Goal: Task Accomplishment & Management: Use online tool/utility

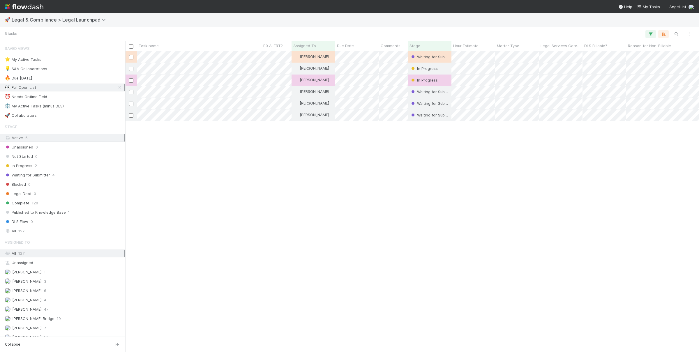
scroll to position [301, 574]
click at [48, 235] on div "All 127" at bounding box center [64, 230] width 119 height 7
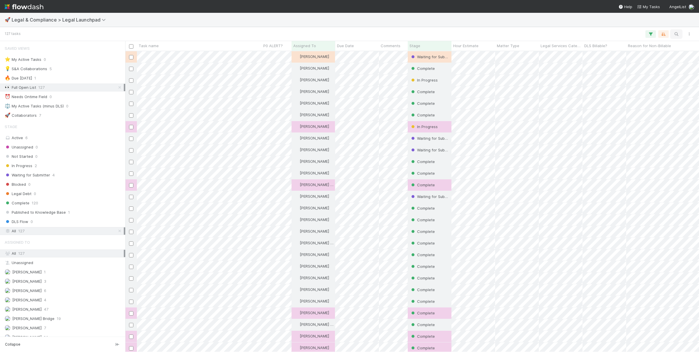
click at [677, 38] on button "button" at bounding box center [676, 34] width 10 height 8
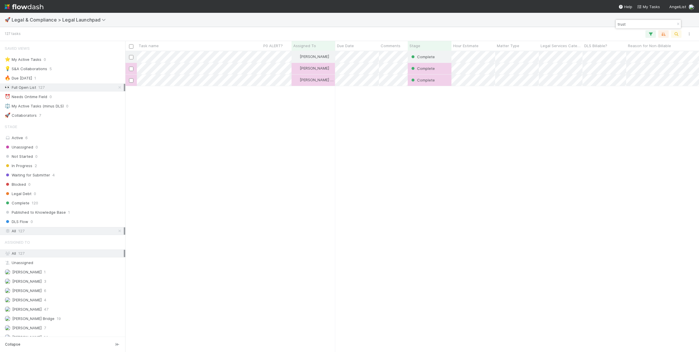
scroll to position [301, 574]
type input "trust"
click at [289, 183] on div "Emmett Carrier Complete 7/30/25, 3:52:26 PM 0 0 0 0 Emmett Carrier Complete 3/2…" at bounding box center [412, 201] width 574 height 300
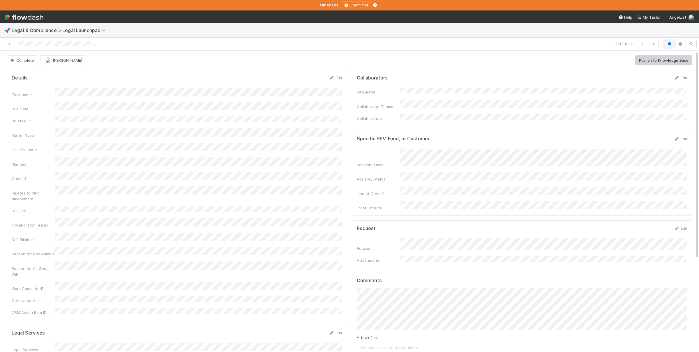
click at [671, 44] on icon "button" at bounding box center [669, 43] width 6 height 3
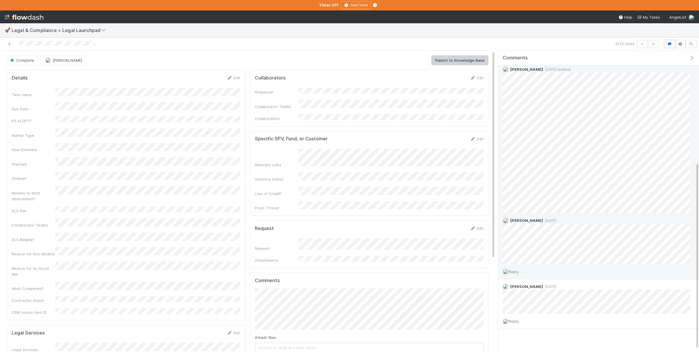
scroll to position [184, 0]
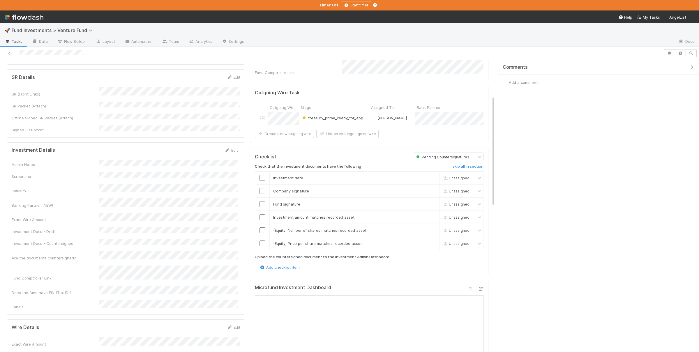
scroll to position [142, 0]
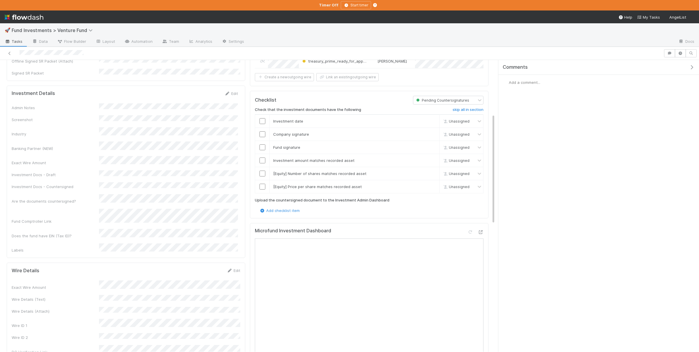
click at [176, 162] on div "Admin Notes Screenshot Industry Banking Partner (NEW) Exact Wire Amount Investm…" at bounding box center [125, 178] width 226 height 150
click at [232, 86] on div "Investment Details Save Cancel Admin Notes Screenshot Industry Banking Partner …" at bounding box center [126, 191] width 238 height 211
click at [231, 91] on button "Cancel" at bounding box center [227, 96] width 20 height 10
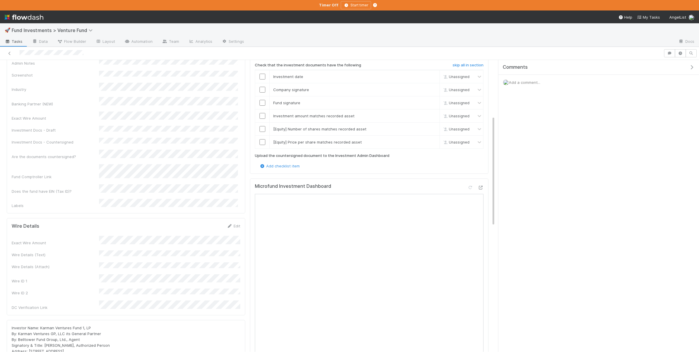
scroll to position [255, 0]
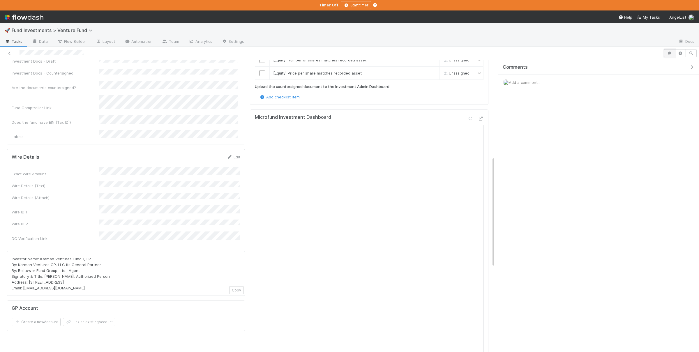
click at [668, 52] on icon "button" at bounding box center [669, 53] width 6 height 3
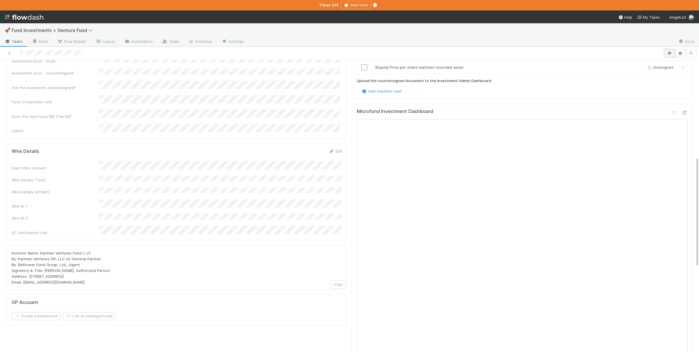
click at [667, 56] on button "button" at bounding box center [669, 53] width 11 height 8
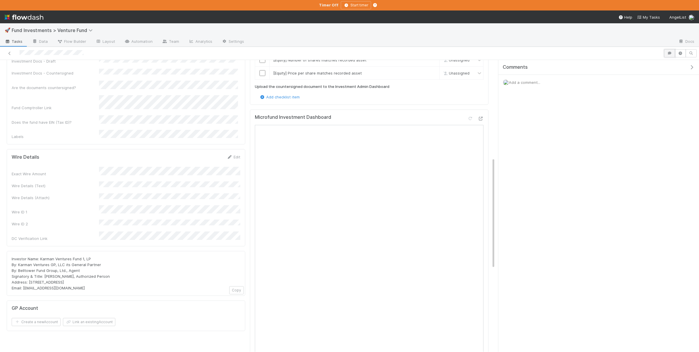
click at [670, 55] on icon "button" at bounding box center [669, 53] width 6 height 3
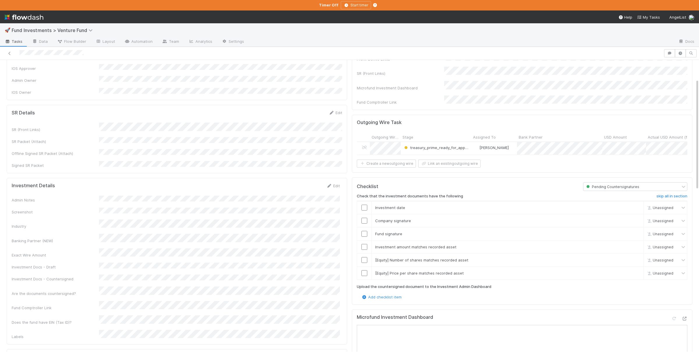
scroll to position [0, 0]
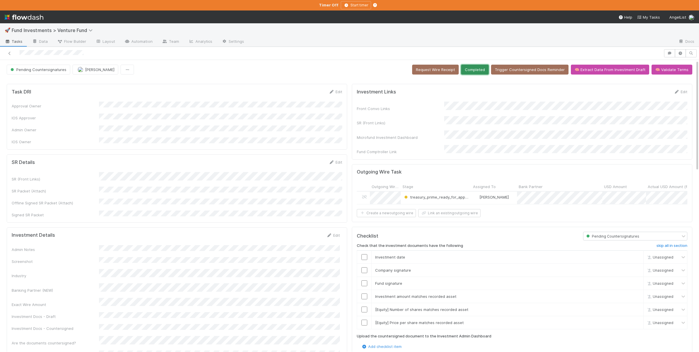
click at [474, 66] on button "Completed" at bounding box center [475, 70] width 28 height 10
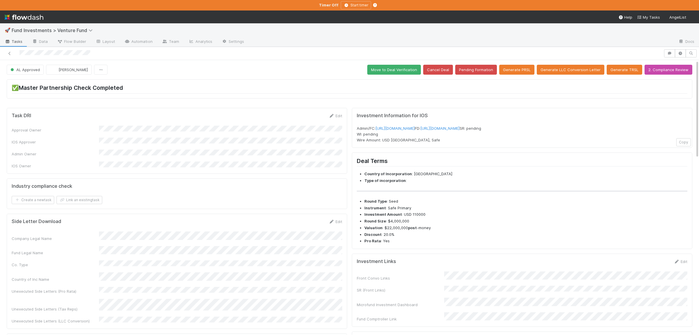
scroll to position [28, 0]
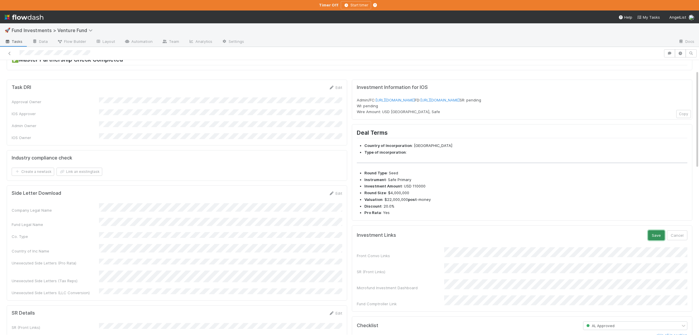
click at [652, 240] on button "Save" at bounding box center [656, 235] width 17 height 10
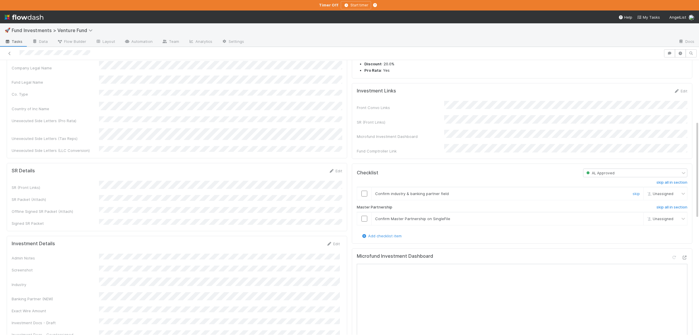
click at [364, 196] on input "checkbox" at bounding box center [364, 193] width 6 height 6
click at [362, 221] on input "checkbox" at bounding box center [364, 218] width 6 height 6
click at [364, 196] on input "checkbox" at bounding box center [364, 193] width 6 height 6
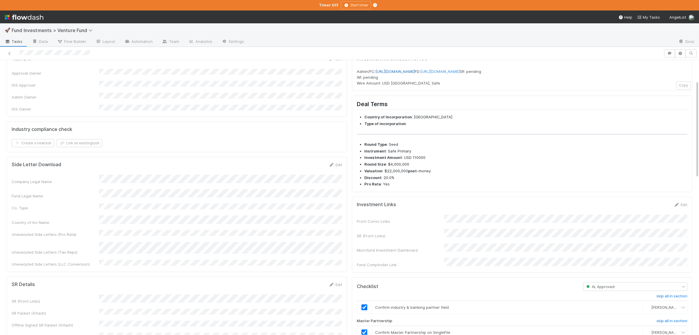
scroll to position [0, 0]
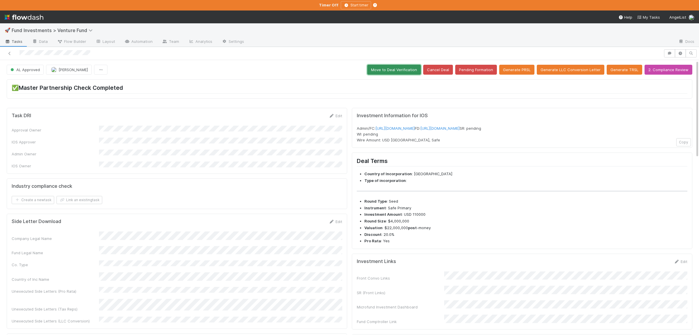
click at [392, 66] on button "Move to Deal Verification" at bounding box center [394, 70] width 54 height 10
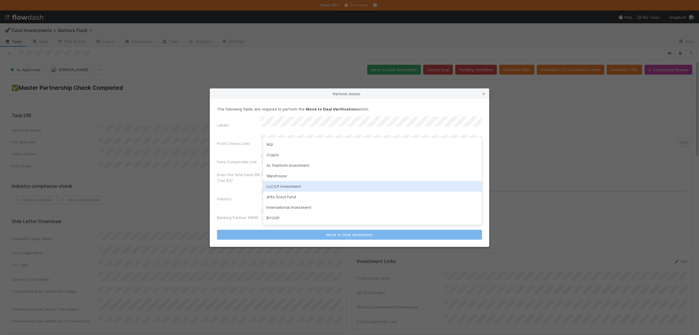
scroll to position [28, 0]
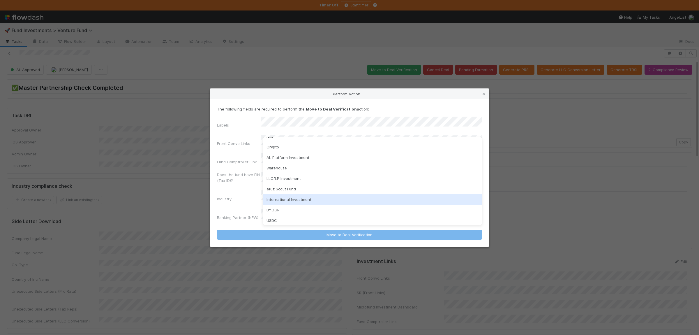
click at [307, 199] on div "International Investment" at bounding box center [372, 199] width 219 height 10
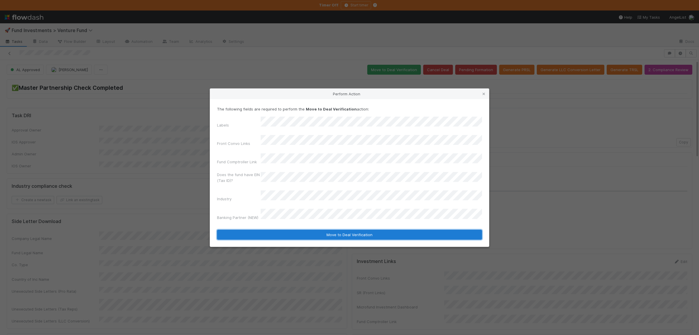
click at [382, 229] on button "Move to Deal Verification" at bounding box center [349, 234] width 265 height 10
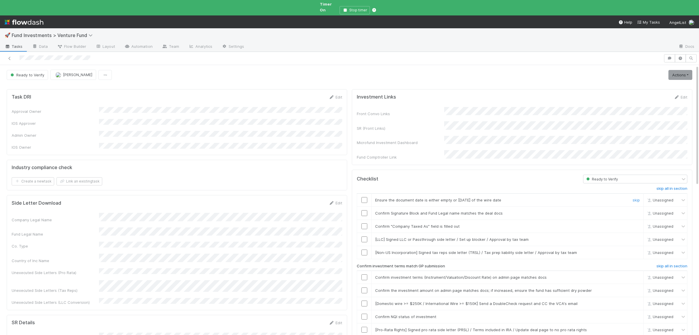
click at [367, 197] on input "checkbox" at bounding box center [364, 200] width 6 height 6
click at [361, 210] on input "checkbox" at bounding box center [364, 213] width 6 height 6
click at [364, 219] on td at bounding box center [364, 225] width 15 height 13
click at [364, 223] on input "checkbox" at bounding box center [364, 226] width 6 height 6
click at [639, 237] on link "skip" at bounding box center [635, 239] width 7 height 5
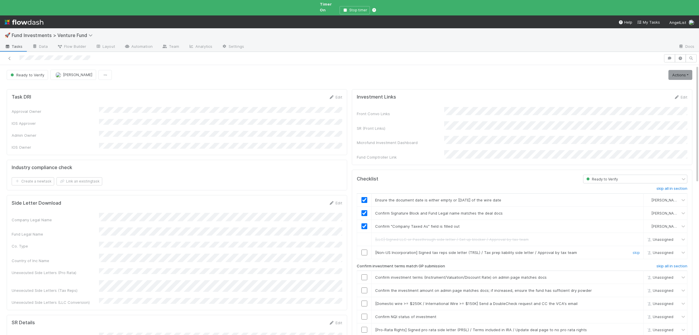
click at [363, 249] on input "checkbox" at bounding box center [364, 252] width 6 height 6
click at [365, 326] on input "checkbox" at bounding box center [364, 329] width 6 height 6
click at [365, 313] on input "checkbox" at bounding box center [364, 316] width 6 height 6
click at [636, 297] on td "[Domestic wire >= $250K / International Wire >= $150K] Send a DoubleCheck reque…" at bounding box center [508, 303] width 272 height 13
click at [636, 301] on link "skip" at bounding box center [635, 303] width 7 height 5
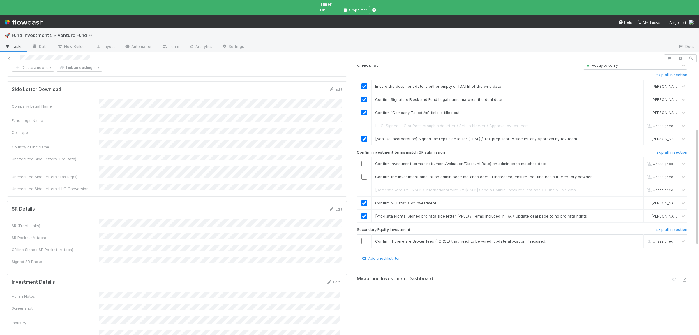
scroll to position [170, 0]
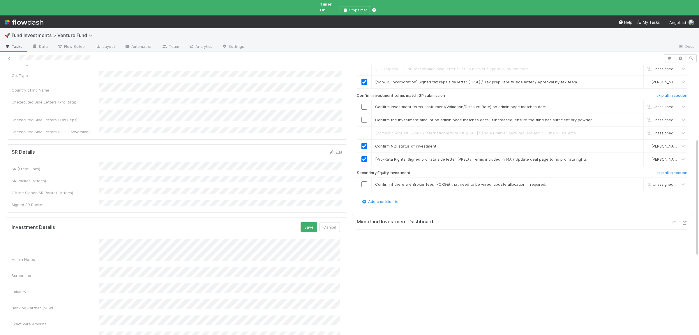
click at [300, 222] on button "Save" at bounding box center [308, 227] width 17 height 10
click at [638, 182] on link "skip" at bounding box center [635, 184] width 7 height 5
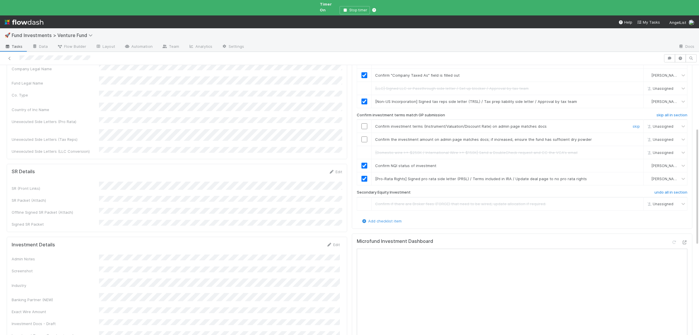
scroll to position [142, 0]
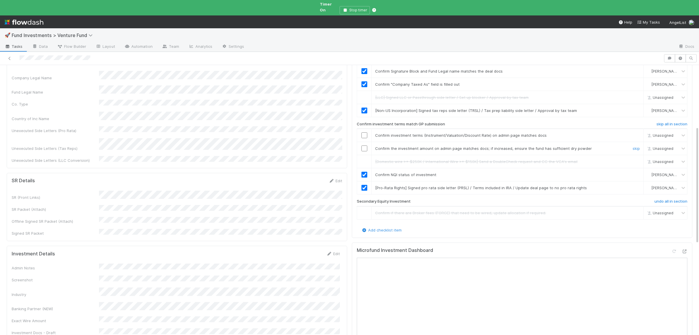
click at [365, 145] on input "checkbox" at bounding box center [364, 148] width 6 height 6
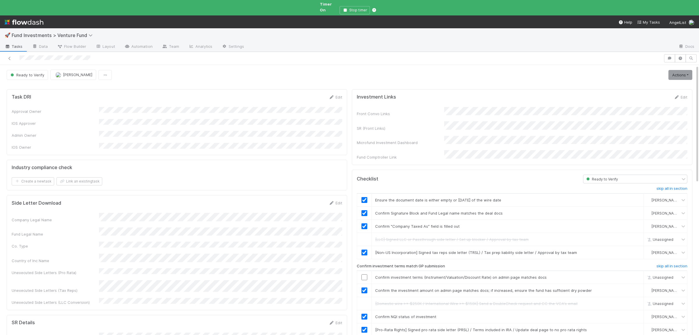
click at [673, 70] on link "Actions" at bounding box center [680, 75] width 24 height 10
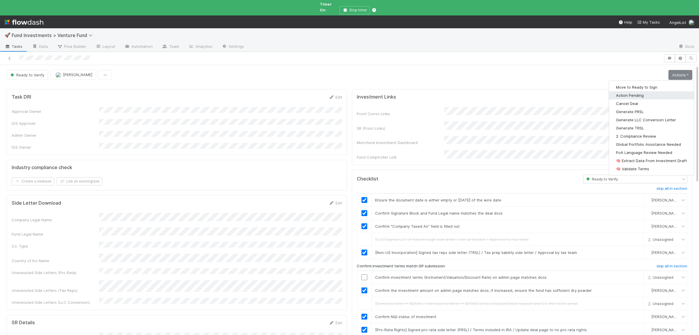
click at [620, 91] on button "Action Pending" at bounding box center [651, 95] width 85 height 8
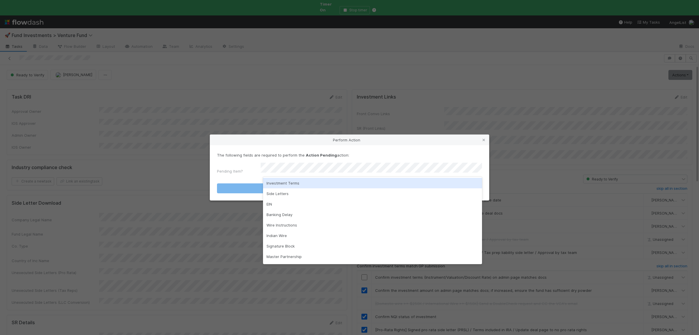
click at [282, 181] on div "Investment Terms" at bounding box center [372, 183] width 219 height 10
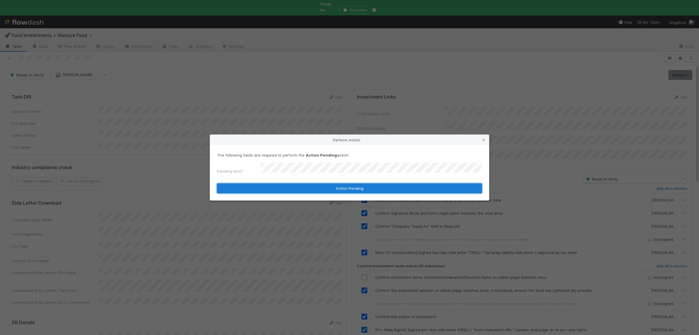
click at [282, 183] on button "Action Pending" at bounding box center [349, 188] width 265 height 10
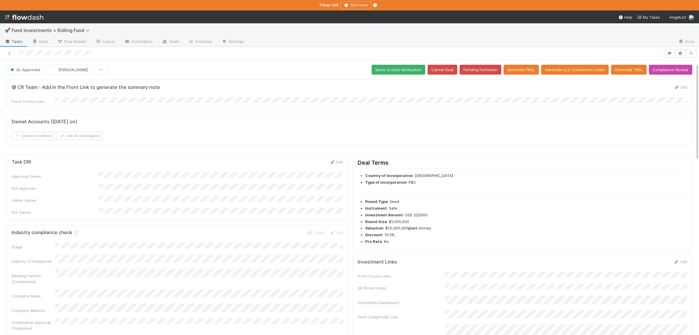
scroll to position [57, 0]
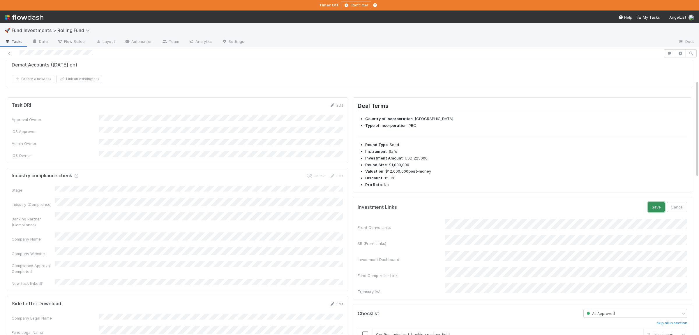
click at [660, 208] on button "Save" at bounding box center [656, 207] width 17 height 10
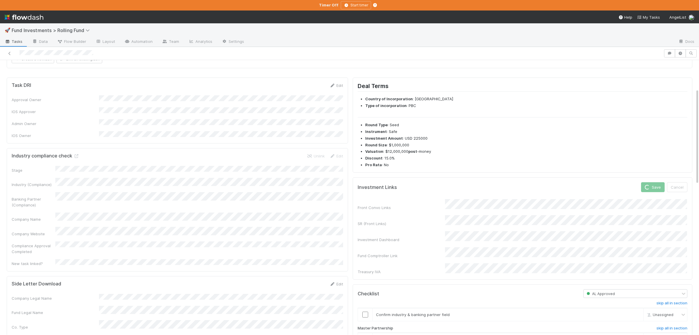
scroll to position [109, 0]
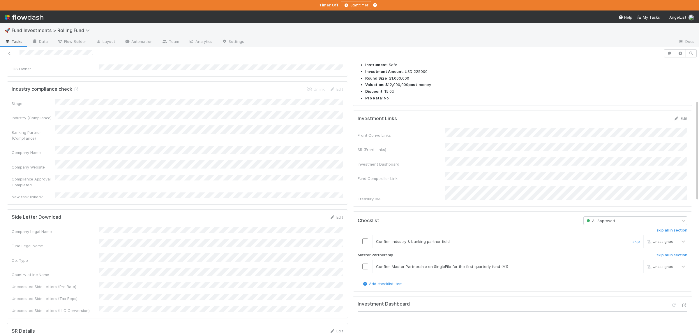
drag, startPoint x: 367, startPoint y: 235, endPoint x: 365, endPoint y: 242, distance: 6.7
click at [367, 238] on input "checkbox" at bounding box center [365, 241] width 6 height 6
click at [363, 267] on td at bounding box center [365, 265] width 15 height 13
click at [364, 263] on input "checkbox" at bounding box center [365, 266] width 6 height 6
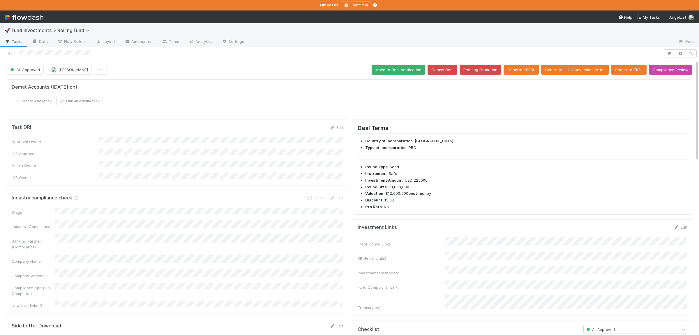
click at [398, 71] on button "Move to Deal Verification" at bounding box center [399, 70] width 54 height 10
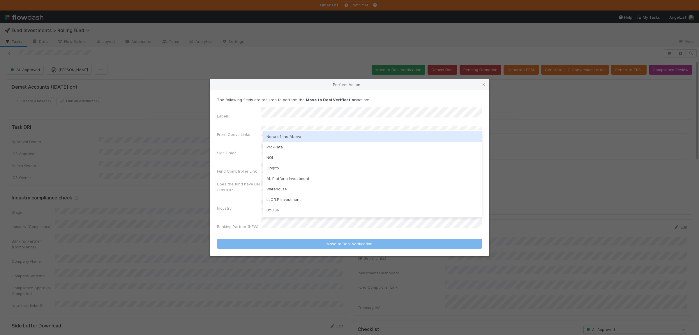
click at [287, 135] on div "None of the Above" at bounding box center [372, 136] width 219 height 10
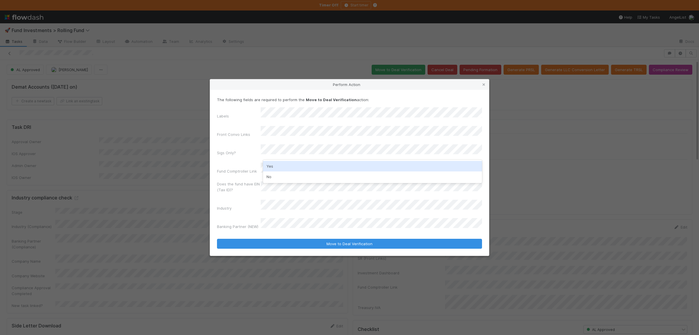
click at [280, 170] on div "Yes" at bounding box center [372, 166] width 219 height 10
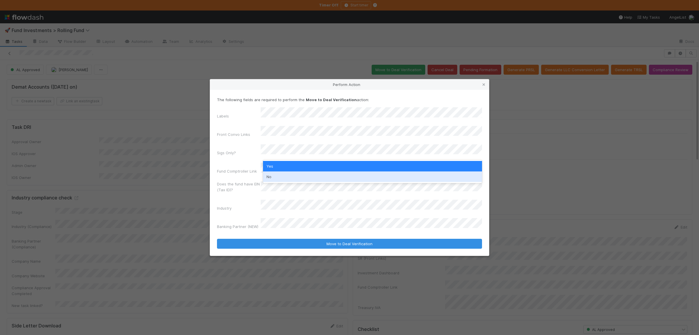
click at [282, 175] on div "No" at bounding box center [372, 176] width 219 height 10
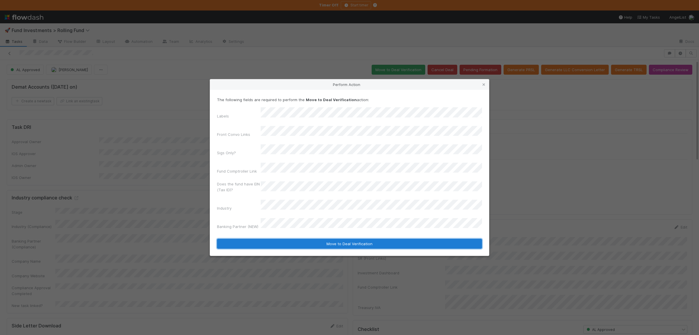
click at [296, 238] on button "Move to Deal Verification" at bounding box center [349, 243] width 265 height 10
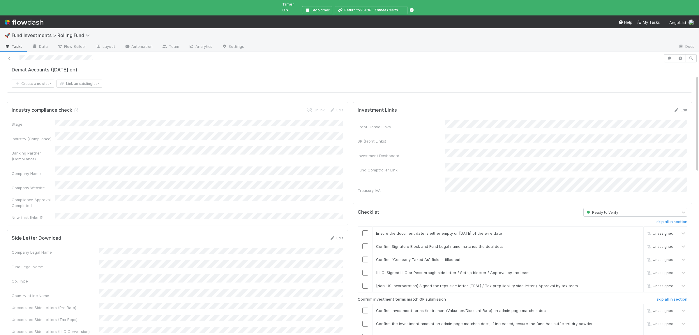
scroll to position [28, 0]
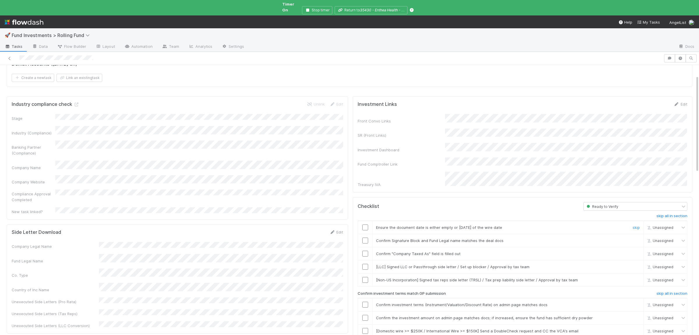
click at [365, 224] on input "checkbox" at bounding box center [365, 227] width 6 height 6
click at [365, 237] on input "checkbox" at bounding box center [365, 240] width 6 height 6
click at [365, 250] on input "checkbox" at bounding box center [365, 253] width 6 height 6
click at [639, 264] on link "skip" at bounding box center [635, 266] width 7 height 5
click at [639, 277] on link "skip" at bounding box center [635, 279] width 7 height 5
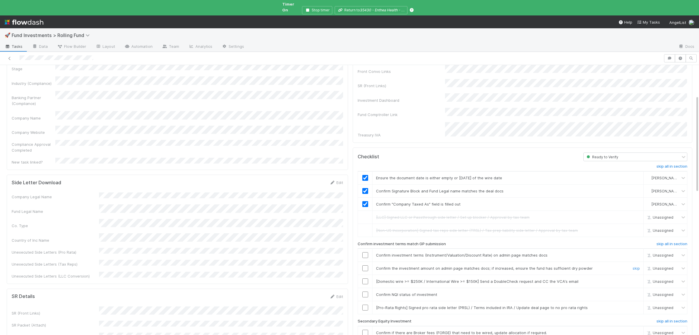
scroll to position [85, 0]
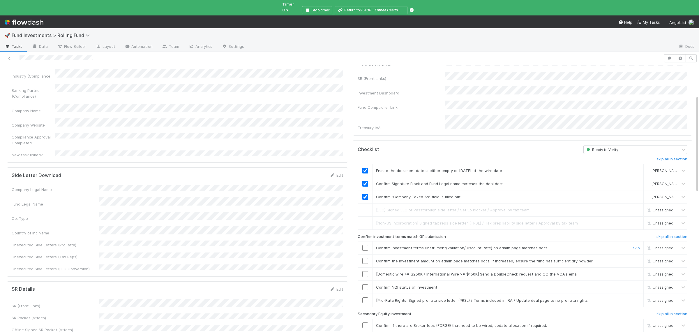
click at [366, 245] on input "checkbox" at bounding box center [365, 248] width 6 height 6
click at [637, 271] on link "skip" at bounding box center [635, 273] width 7 height 5
click at [365, 284] on input "checkbox" at bounding box center [365, 287] width 6 height 6
click at [638, 298] on link "skip" at bounding box center [635, 300] width 7 height 5
click at [636, 323] on link "skip" at bounding box center [635, 325] width 7 height 5
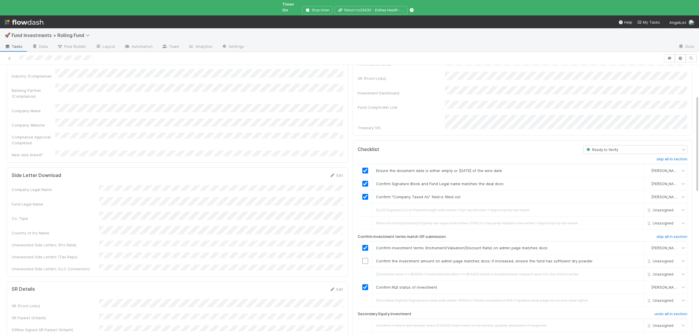
scroll to position [0, 0]
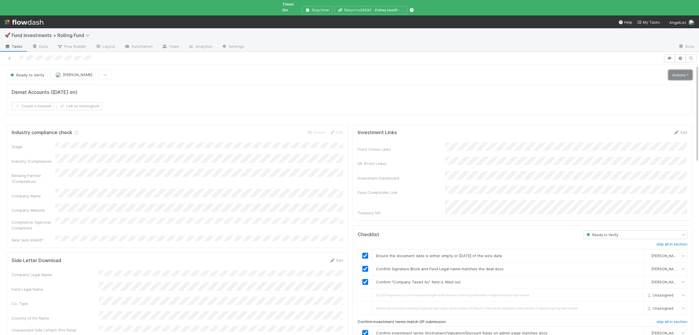
click at [675, 70] on link "Actions" at bounding box center [680, 75] width 24 height 10
click at [636, 91] on button "Action Pending" at bounding box center [654, 95] width 79 height 8
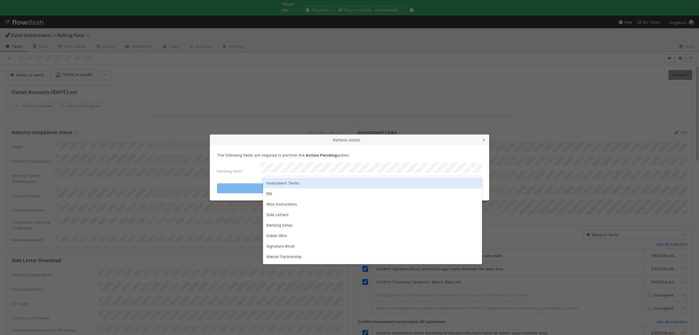
click at [282, 185] on div "Investment Terms" at bounding box center [372, 183] width 219 height 10
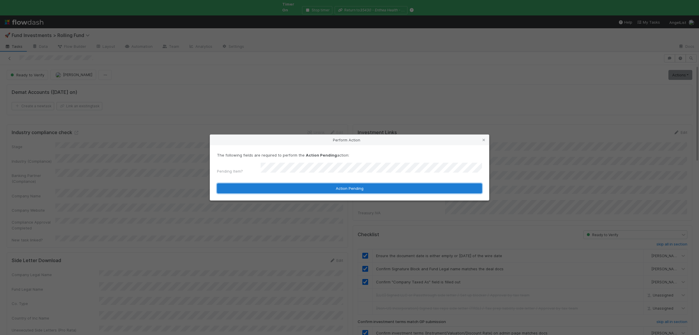
click at [280, 187] on button "Action Pending" at bounding box center [349, 188] width 265 height 10
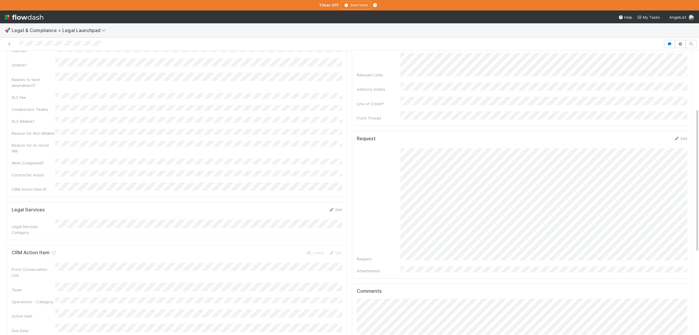
scroll to position [85, 0]
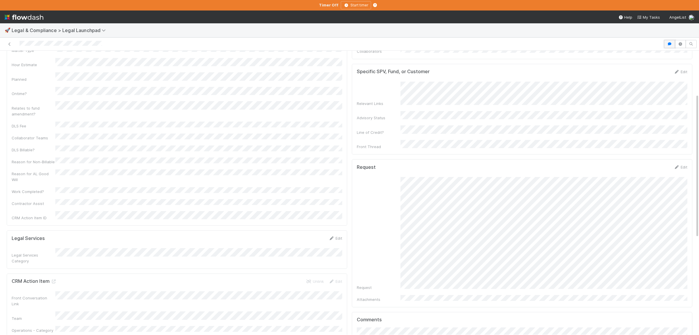
drag, startPoint x: 668, startPoint y: 42, endPoint x: 667, endPoint y: 45, distance: 3.6
click at [668, 42] on button "button" at bounding box center [669, 44] width 11 height 8
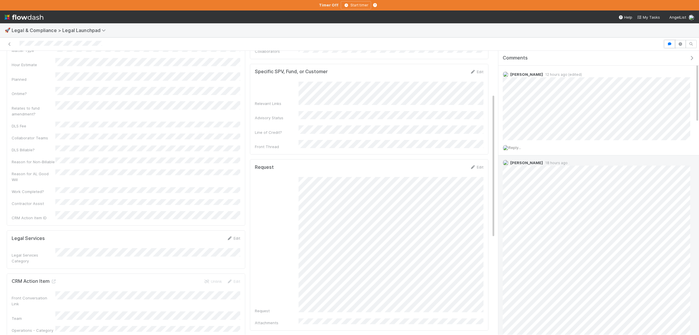
scroll to position [0, 0]
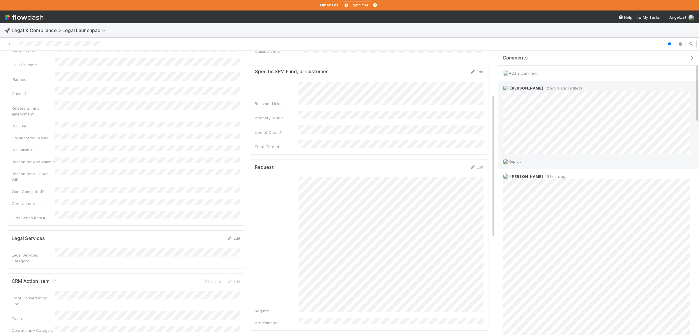
click at [521, 163] on span "Reply..." at bounding box center [514, 161] width 13 height 5
click at [528, 300] on button "Add Reply" at bounding box center [523, 299] width 26 height 10
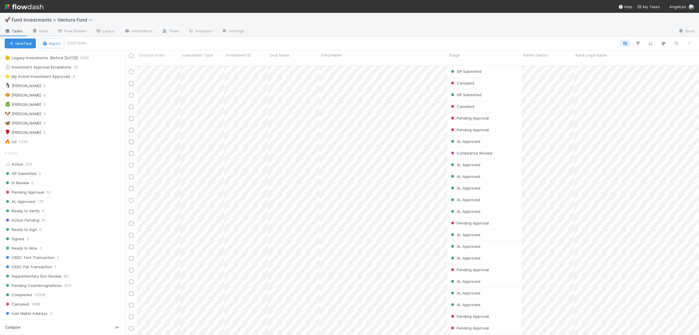
scroll to position [255, 0]
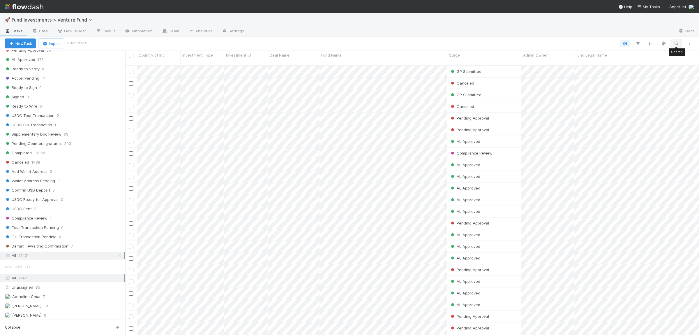
click at [677, 45] on icon "button" at bounding box center [676, 43] width 6 height 5
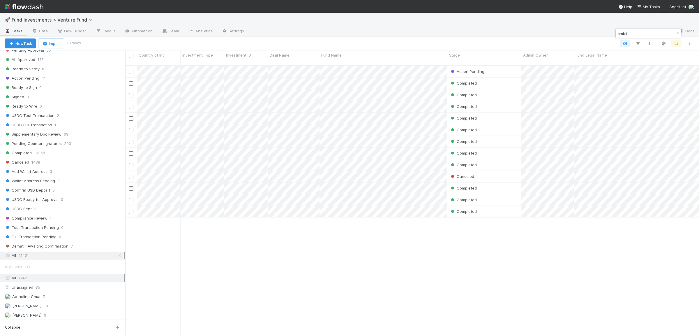
scroll to position [274, 574]
type input "ambit"
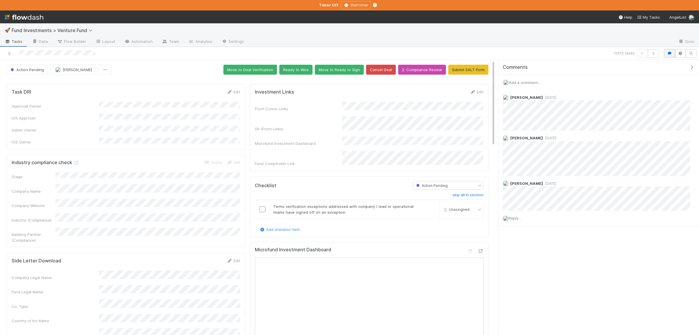
click at [669, 54] on icon "button" at bounding box center [669, 53] width 6 height 3
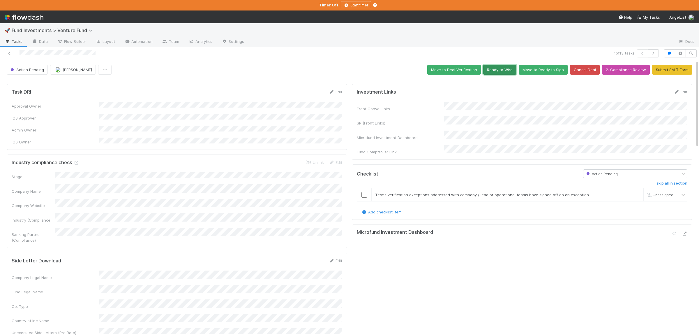
click at [507, 72] on button "Ready to Wire" at bounding box center [499, 70] width 33 height 10
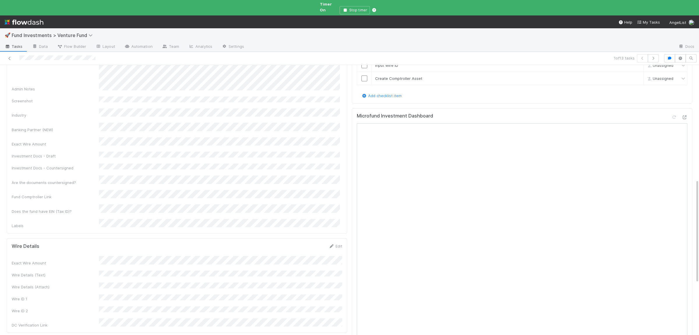
scroll to position [312, 0]
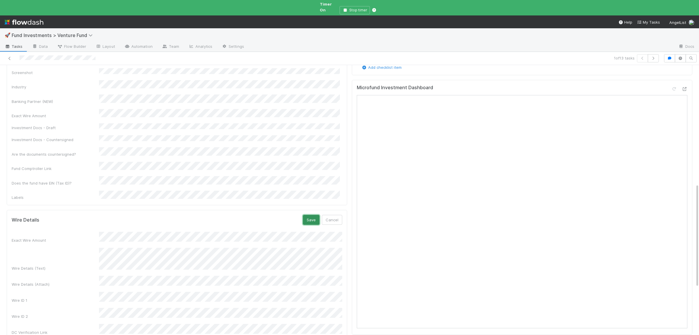
click at [314, 215] on button "Save" at bounding box center [311, 220] width 17 height 10
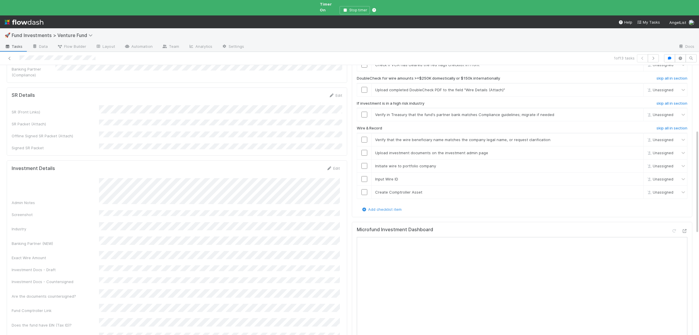
scroll to position [85, 0]
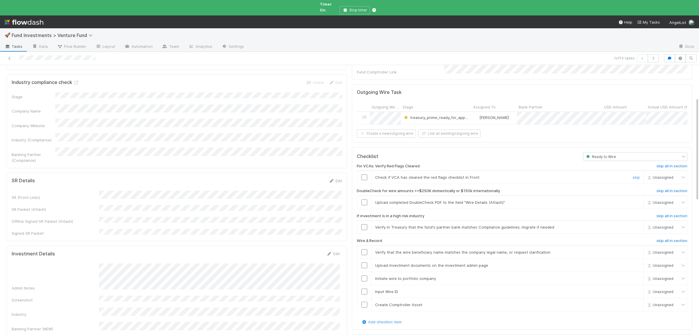
click at [365, 174] on input "checkbox" at bounding box center [364, 177] width 6 height 6
click at [363, 199] on input "checkbox" at bounding box center [364, 202] width 6 height 6
click at [640, 224] on div "skip" at bounding box center [635, 227] width 17 height 6
checkbox input "true"
click at [639, 224] on link "skip" at bounding box center [635, 226] width 7 height 5
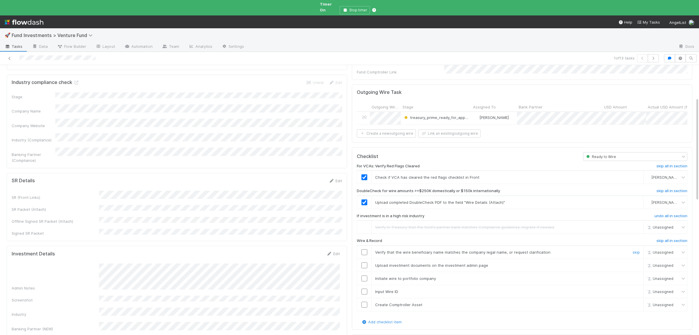
click at [369, 249] on div at bounding box center [364, 252] width 14 height 6
click at [365, 249] on input "checkbox" at bounding box center [364, 252] width 6 height 6
click at [365, 262] on input "checkbox" at bounding box center [364, 265] width 6 height 6
click at [366, 275] on input "checkbox" at bounding box center [364, 278] width 6 height 6
click at [366, 288] on input "checkbox" at bounding box center [364, 291] width 6 height 6
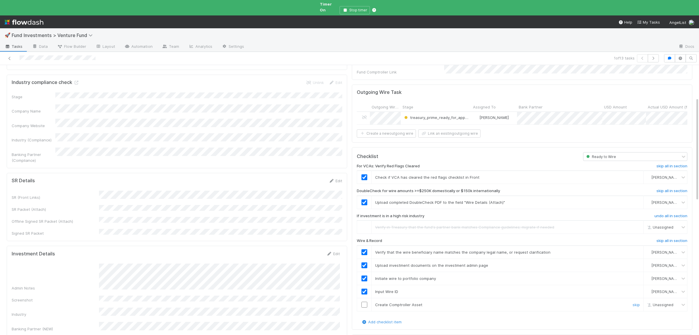
click at [366, 301] on input "checkbox" at bounding box center [364, 304] width 6 height 6
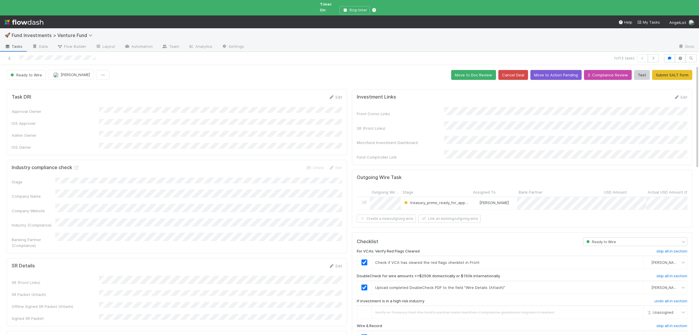
click at [460, 70] on button "Move to Doc Review" at bounding box center [473, 75] width 45 height 10
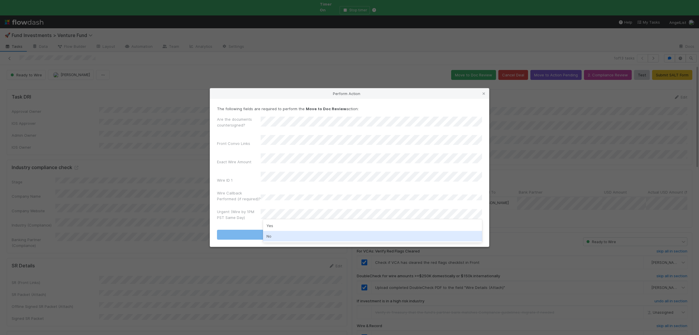
click at [285, 236] on div "No" at bounding box center [372, 236] width 219 height 10
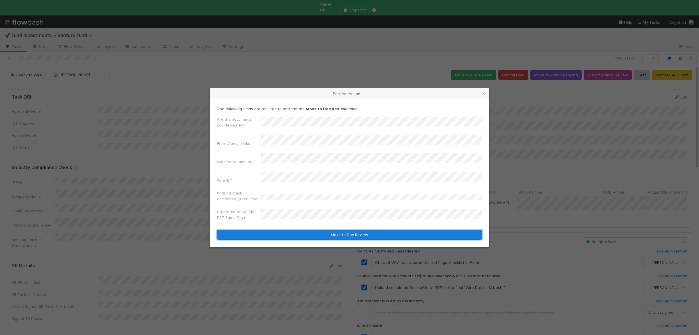
click at [282, 229] on button "Move to Doc Review" at bounding box center [349, 234] width 265 height 10
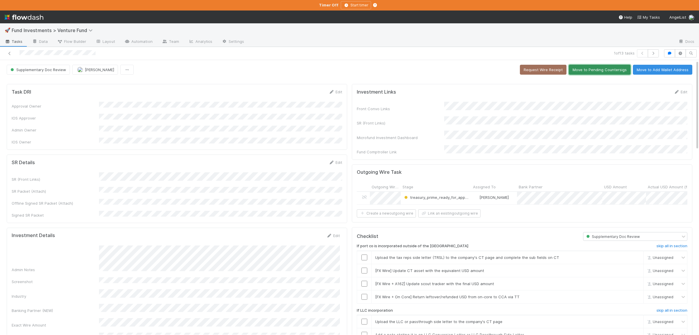
click at [602, 74] on button "Move to Pending Countersigs" at bounding box center [600, 70] width 62 height 10
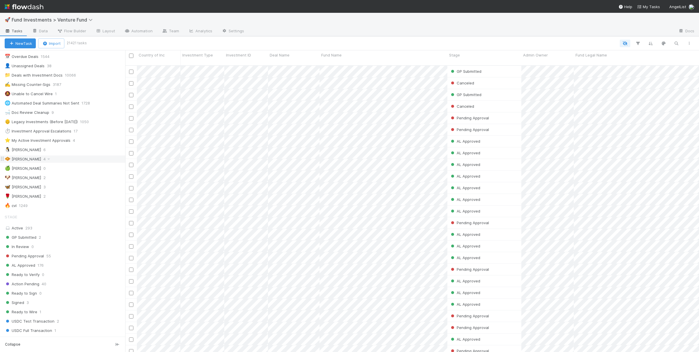
scroll to position [57, 0]
click at [44, 152] on div "🧇 [PERSON_NAME] 4" at bounding box center [65, 151] width 121 height 7
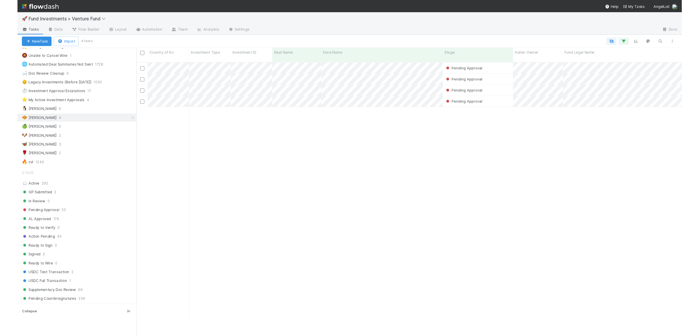
scroll to position [274, 574]
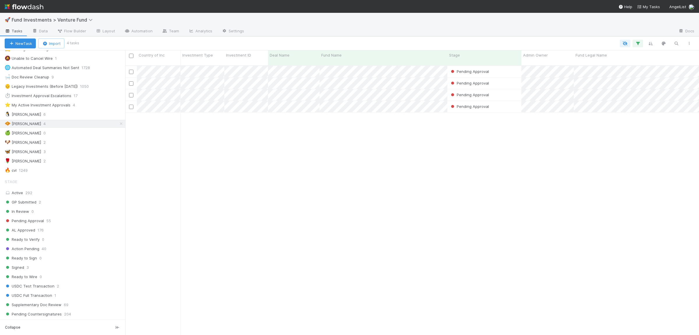
click at [287, 214] on div "Pending Approval Manav Mehta 8/12/25, 2:06:56 AM 8/12/25, 10:48:25 AM 0 0 0 0 0…" at bounding box center [412, 203] width 574 height 274
click at [315, 172] on div "Pending Approval Manav Mehta 8/12/25, 2:06:56 AM 8/12/25, 10:48:25 AM 0 0 0 0 0…" at bounding box center [412, 203] width 574 height 274
click at [62, 116] on div "🐧 Chloe 6" at bounding box center [65, 114] width 121 height 7
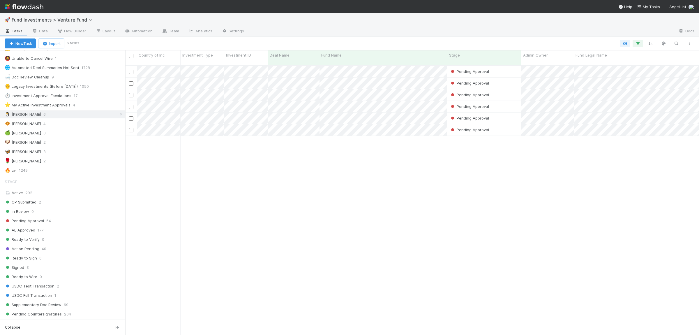
scroll to position [274, 574]
click at [339, 170] on div "Pending Approval Manav Mehta 8/12/25, 2:24:33 AM 8/12/25, 10:59:31 AM 0 0 0 0 0…" at bounding box center [412, 203] width 574 height 274
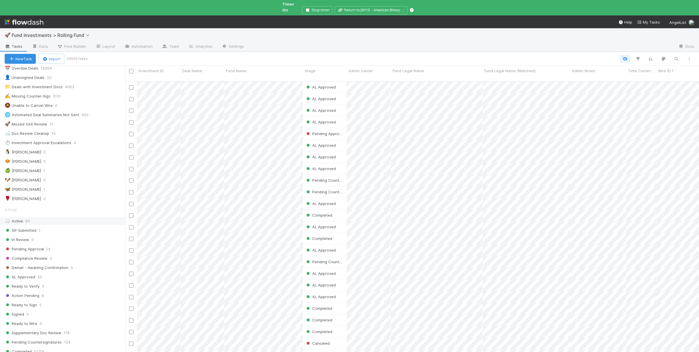
scroll to position [85, 0]
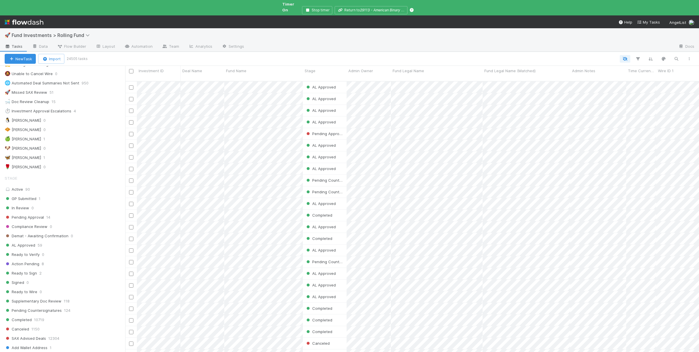
click at [51, 141] on div "⏰ Time Sensitive 46 🌎 Foreign Investments 1178 🖥️ AL Platform Investment 1617 💱…" at bounding box center [62, 83] width 125 height 176
click at [61, 135] on div "🍏 Ali 1" at bounding box center [65, 138] width 121 height 7
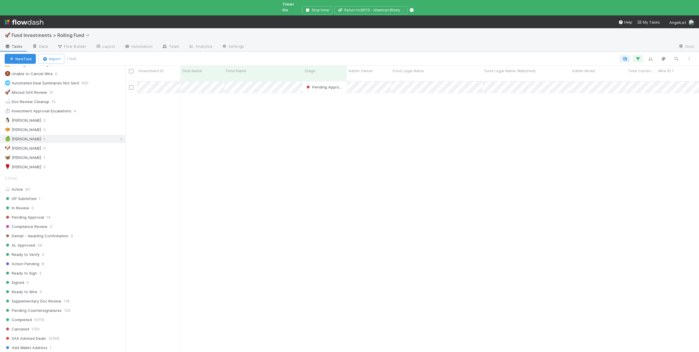
scroll to position [291, 574]
click at [289, 192] on div "Pending Approval Catherine Nguyen 7/8/25, 6:49:10 AM 8/8/25, 9:07:40 AM 0 1 0 0…" at bounding box center [412, 227] width 574 height 291
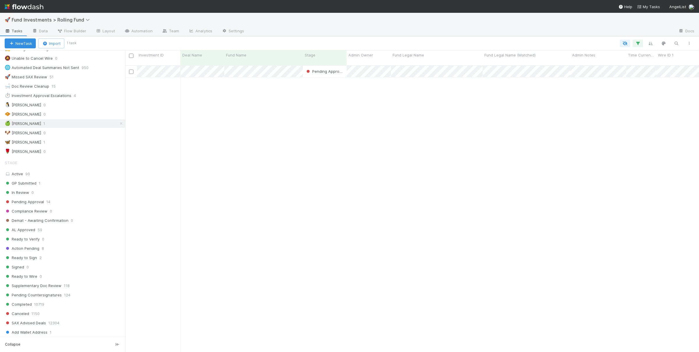
click at [268, 231] on div "Pending Approval Catherine Nguyen 7/8/25, 6:49:10 AM 8/8/25, 9:07:40 AM 0 1 0 0…" at bounding box center [412, 211] width 574 height 291
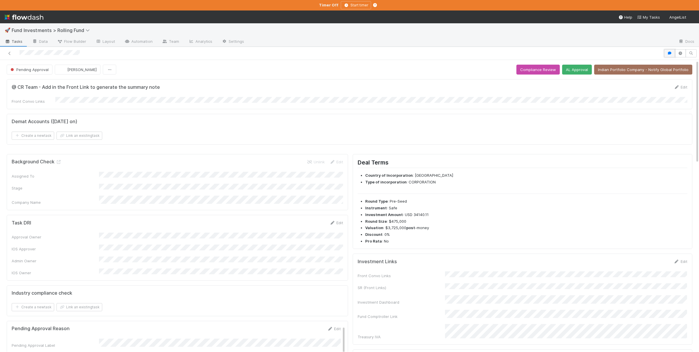
click at [668, 53] on icon "button" at bounding box center [669, 53] width 6 height 3
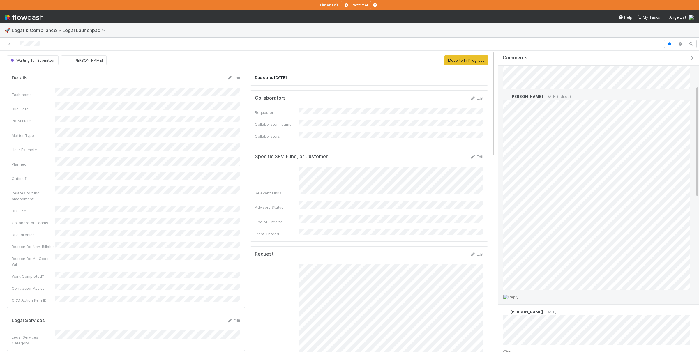
scroll to position [142, 0]
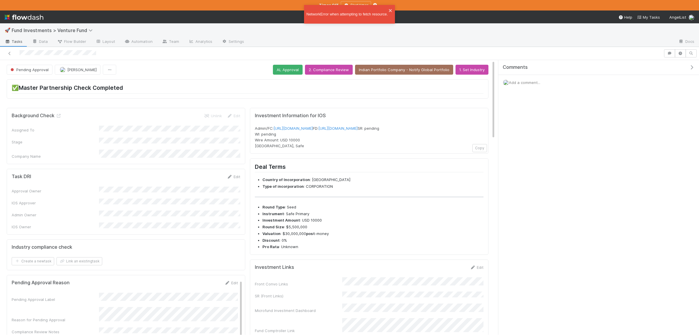
click at [670, 48] on div at bounding box center [349, 53] width 699 height 13
click at [671, 52] on icon "button" at bounding box center [669, 53] width 6 height 3
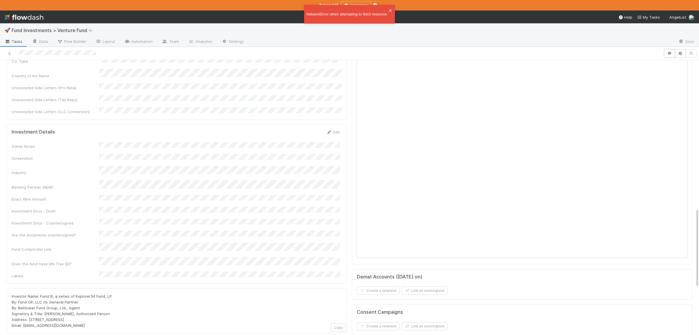
scroll to position [511, 0]
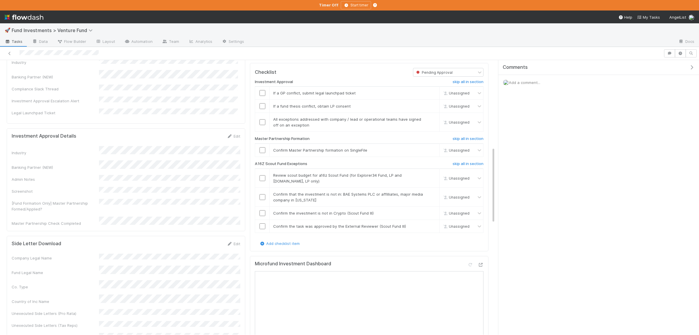
scroll to position [454, 0]
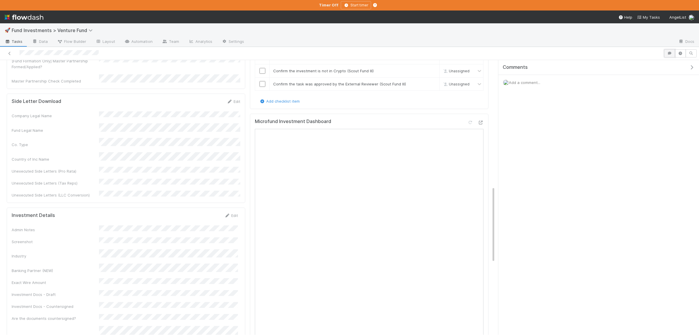
click at [671, 53] on icon "button" at bounding box center [669, 53] width 6 height 3
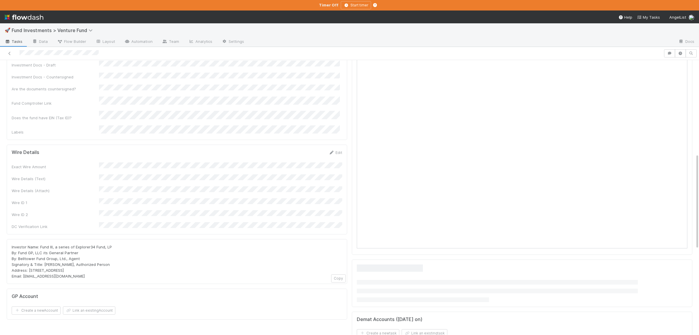
scroll to position [268, 0]
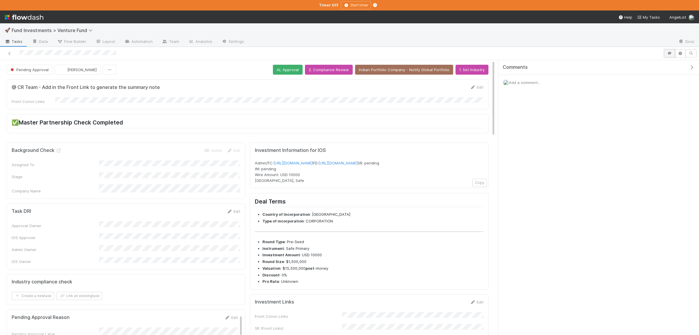
click at [667, 52] on icon "button" at bounding box center [669, 53] width 6 height 3
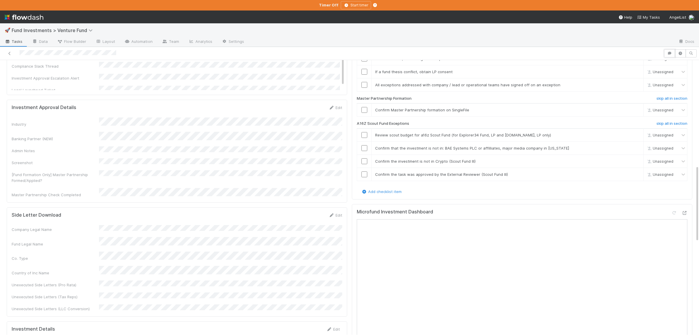
scroll to position [454, 0]
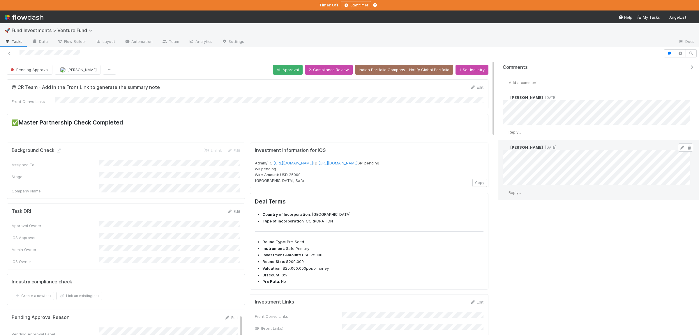
scroll to position [114, 0]
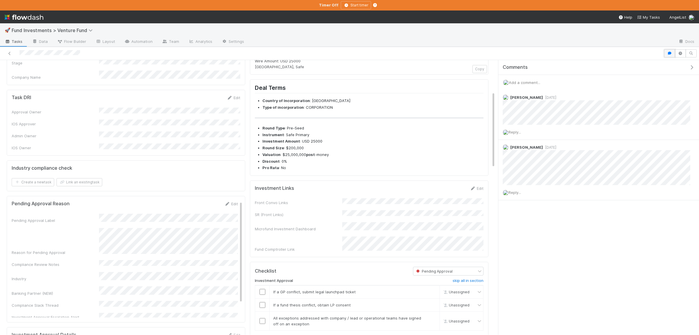
click at [671, 51] on button "button" at bounding box center [669, 53] width 11 height 8
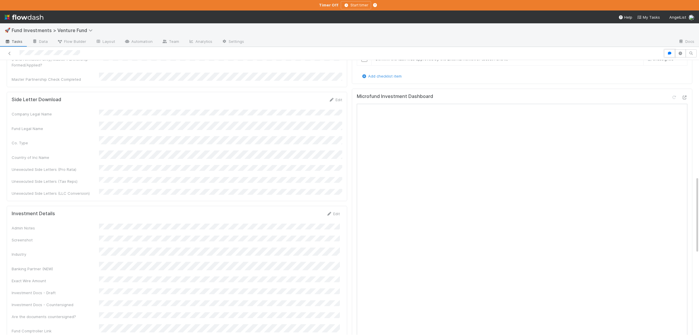
scroll to position [511, 0]
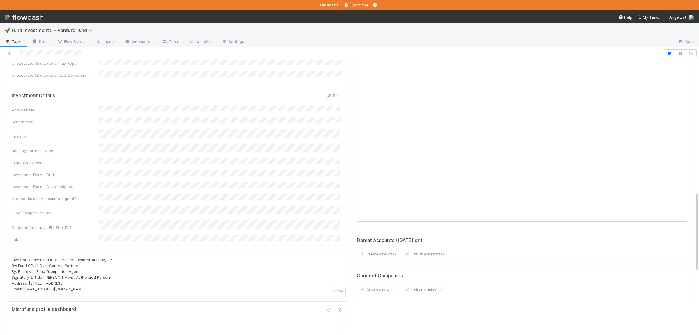
scroll to position [454, 0]
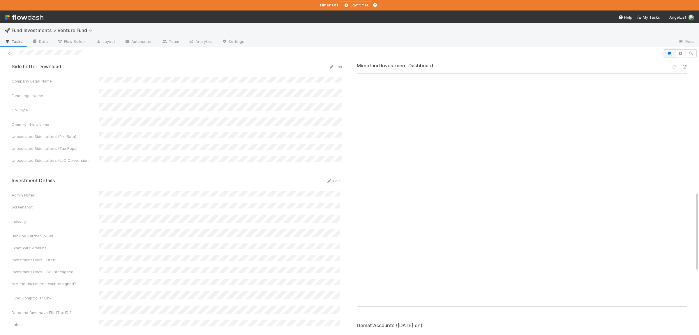
click at [667, 53] on icon "button" at bounding box center [669, 53] width 6 height 3
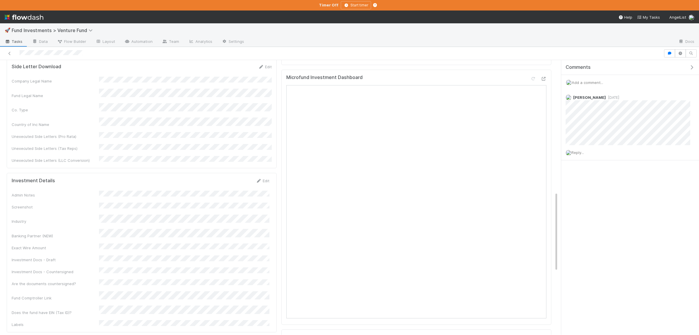
drag, startPoint x: 497, startPoint y: 130, endPoint x: 558, endPoint y: 130, distance: 60.6
click at [558, 130] on div "Comments Add a comment... [PERSON_NAME] [DATE] Reply..." at bounding box center [628, 197] width 141 height 274
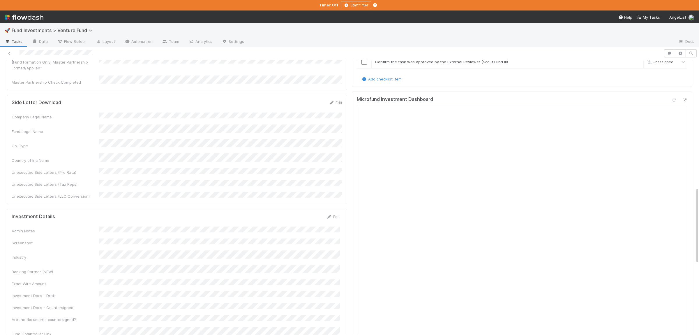
scroll to position [454, 0]
click at [668, 54] on icon "button" at bounding box center [669, 53] width 6 height 3
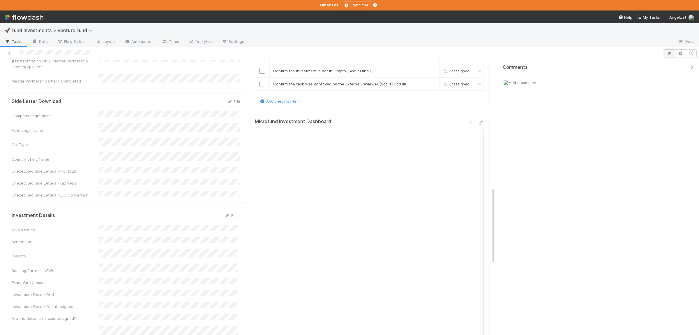
click at [668, 54] on icon "button" at bounding box center [669, 53] width 6 height 3
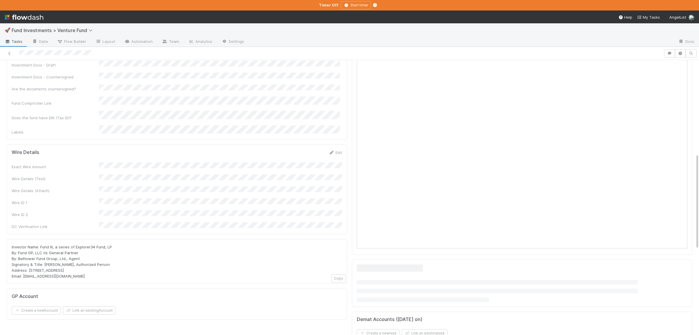
scroll to position [268, 0]
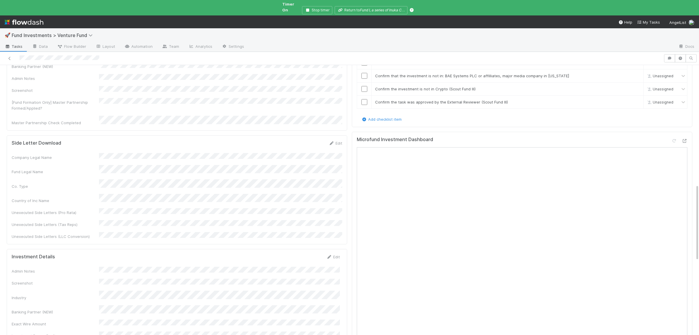
scroll to position [426, 0]
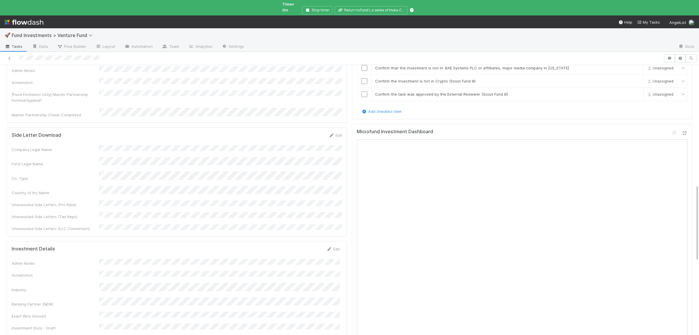
click at [106, 54] on div at bounding box center [331, 58] width 659 height 8
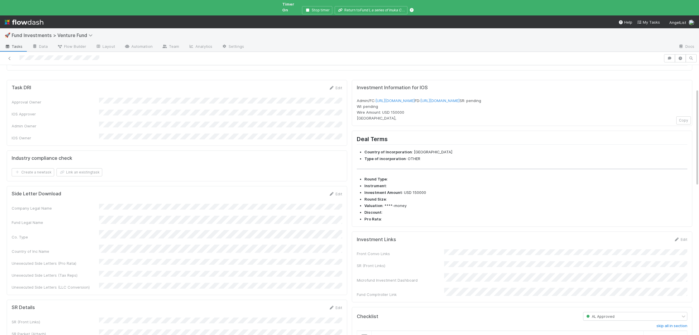
scroll to position [0, 0]
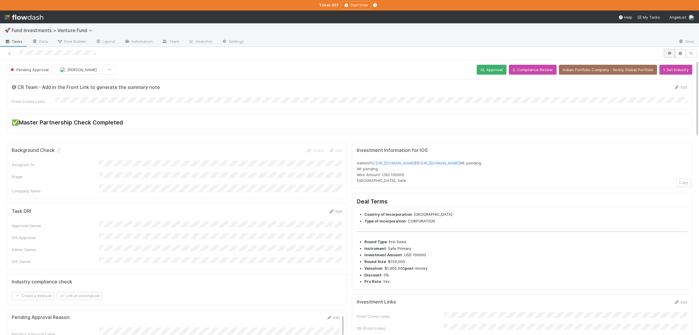
click at [668, 51] on button "button" at bounding box center [669, 53] width 11 height 8
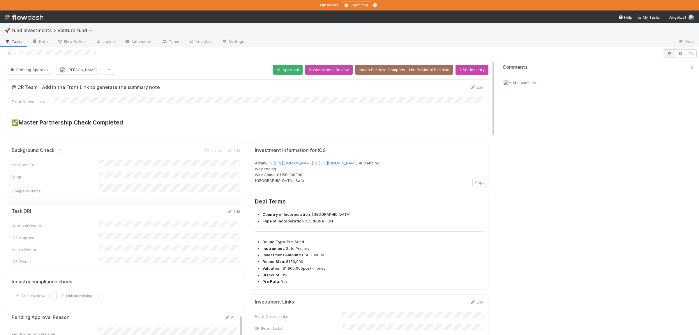
click at [668, 51] on button "button" at bounding box center [669, 53] width 11 height 8
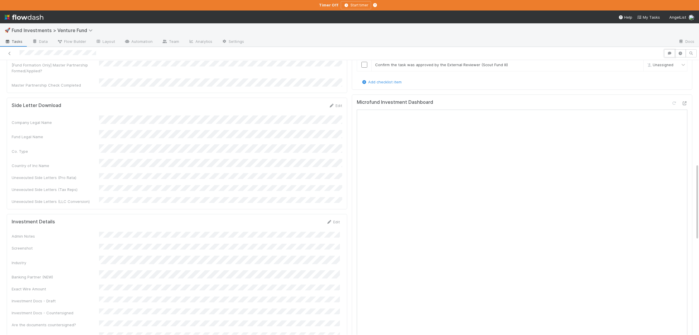
scroll to position [482, 0]
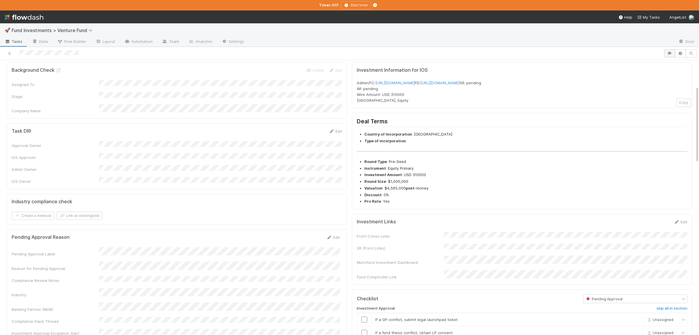
scroll to position [57, 0]
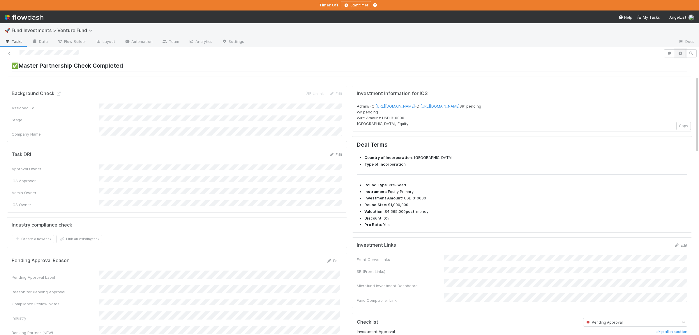
click at [684, 55] on button "button" at bounding box center [680, 53] width 11 height 8
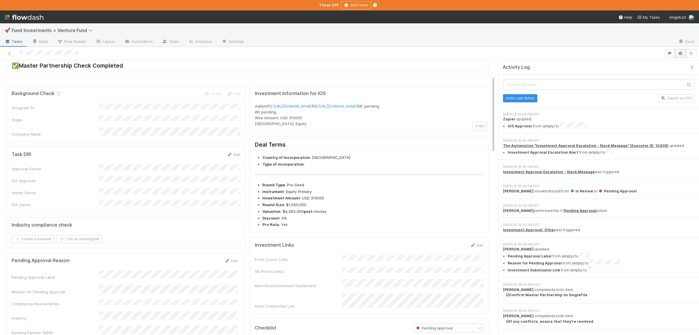
click at [683, 53] on icon "button" at bounding box center [680, 53] width 6 height 3
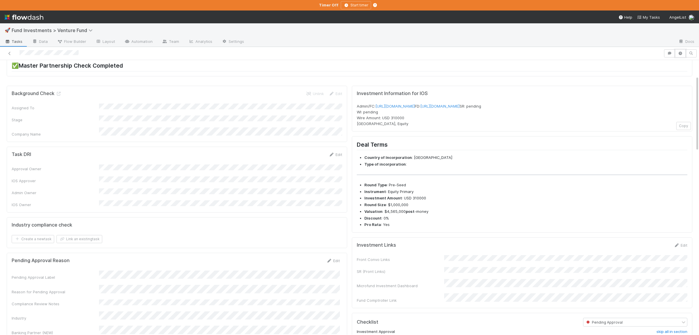
scroll to position [0, 0]
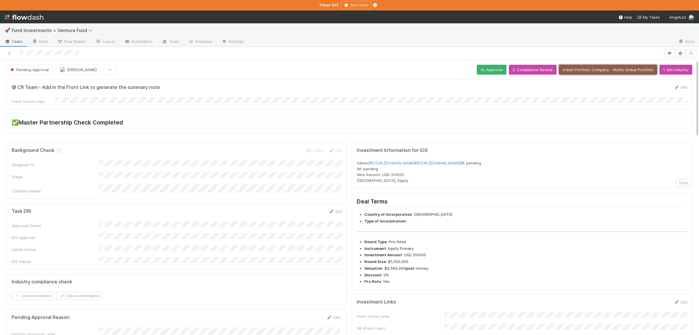
click at [593, 72] on button "Indian Portfolio Company - Notify Global Portfolio" at bounding box center [608, 70] width 98 height 10
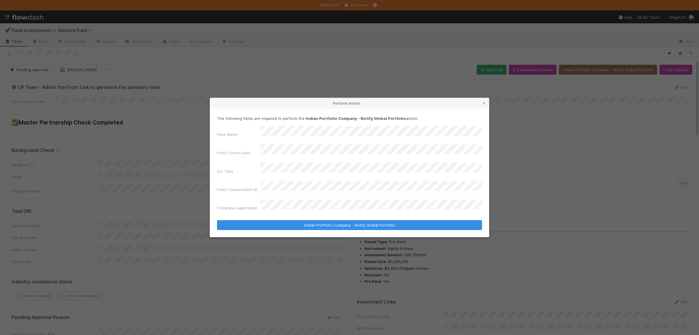
click at [370, 210] on form "The following fields are required to perform the Indian Portfolio Company - Not…" at bounding box center [349, 172] width 265 height 114
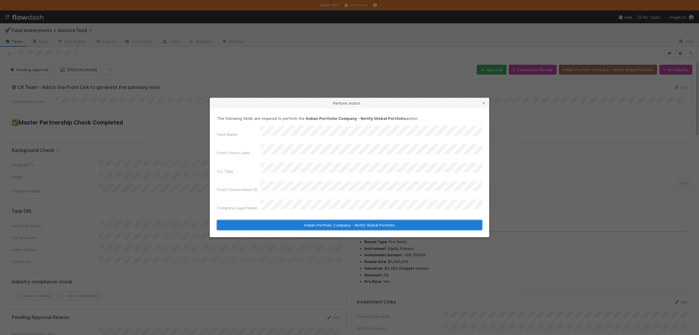
click at [373, 220] on button "Indian Portfolio Company - Notify Global Portfolio" at bounding box center [349, 225] width 265 height 10
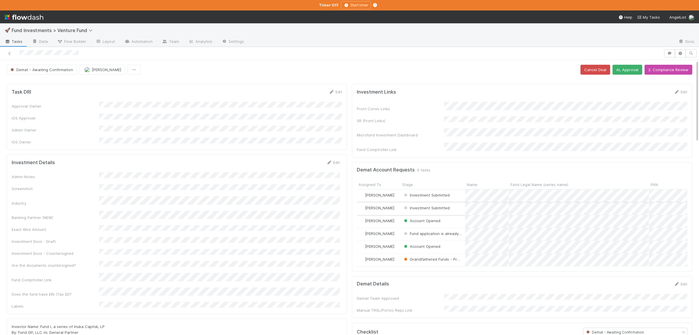
click at [462, 202] on div "Investment Submitted" at bounding box center [432, 208] width 65 height 13
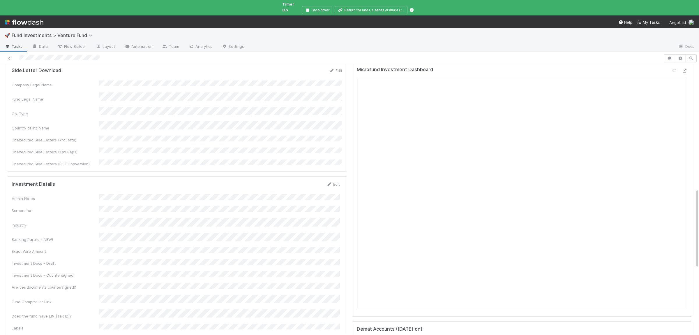
scroll to position [426, 0]
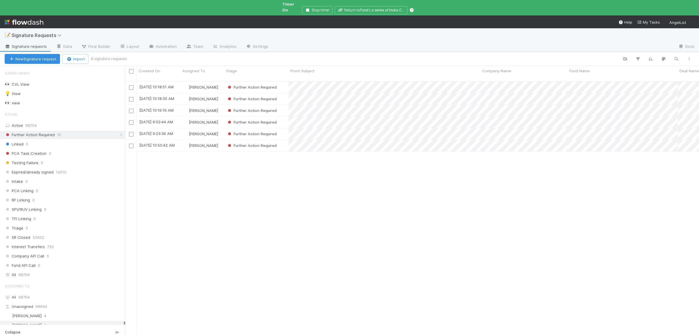
scroll to position [263, 574]
click at [335, 244] on div "[DATE] 10:18:51 AM [PERSON_NAME] Further Action Required 0 0 0 0 [DATE] 10:20:1…" at bounding box center [412, 213] width 574 height 263
click at [337, 238] on div "[DATE] 10:18:51 AM [PERSON_NAME] Further Action Required 0 0 0 0 [DATE] 10:20:1…" at bounding box center [412, 213] width 574 height 263
click at [286, 140] on div "Further Action Required" at bounding box center [256, 145] width 64 height 11
click at [278, 128] on div "Further Action Required" at bounding box center [256, 133] width 64 height 11
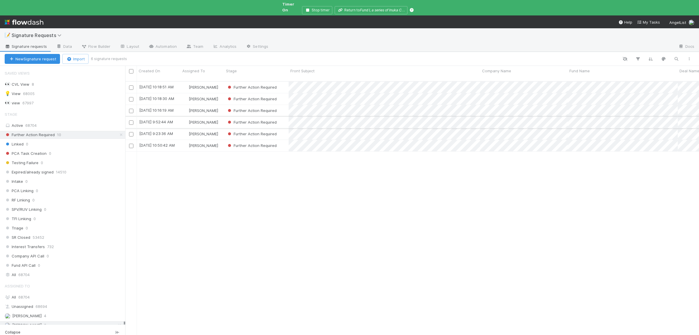
click at [282, 116] on div "Further Action Required" at bounding box center [256, 121] width 64 height 11
click at [281, 105] on div "Further Action Required" at bounding box center [256, 110] width 64 height 11
click at [283, 93] on div "Further Action Required" at bounding box center [256, 98] width 64 height 11
click at [282, 82] on div "Further Action Required" at bounding box center [256, 87] width 64 height 11
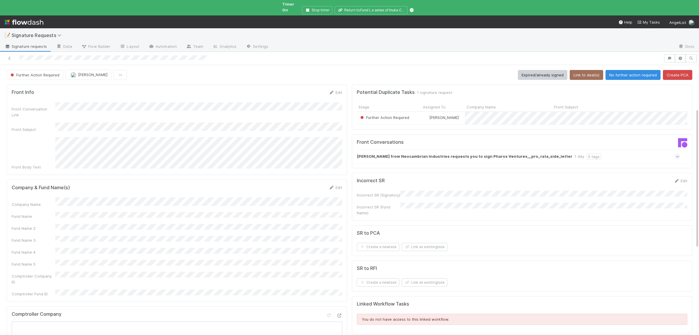
scroll to position [85, 0]
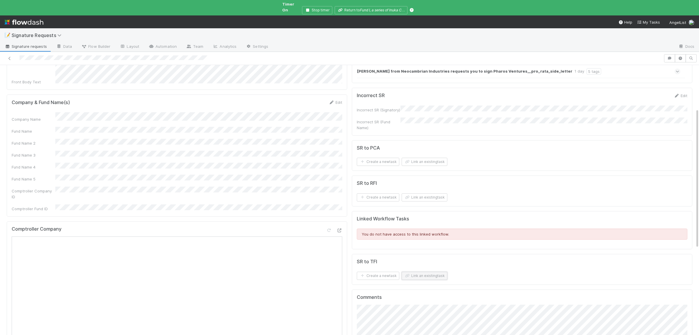
click at [435, 271] on button "Link an existing task" at bounding box center [425, 275] width 46 height 8
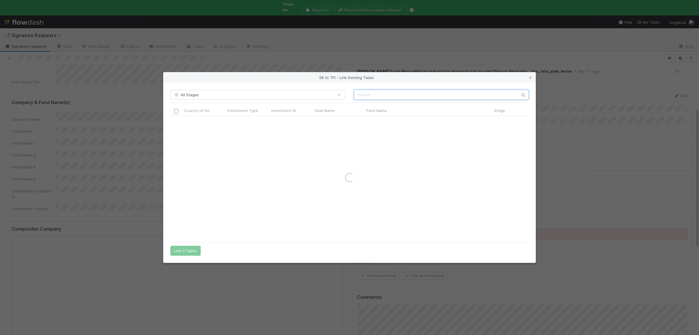
click at [460, 93] on input "text" at bounding box center [441, 95] width 175 height 10
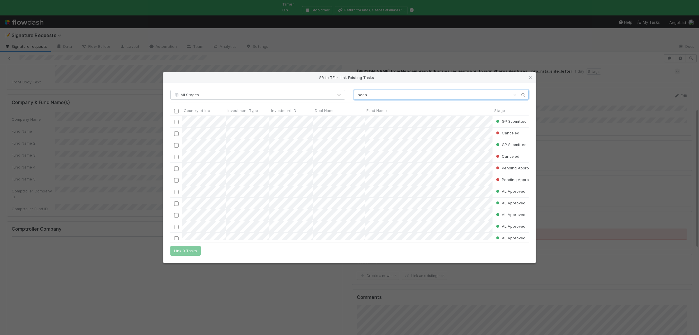
scroll to position [124, 358]
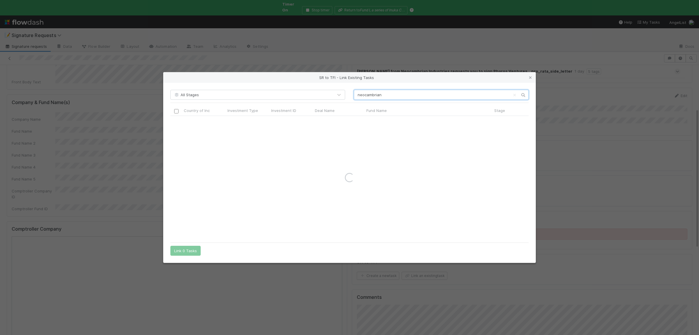
type input "neocambrian"
click at [363, 90] on input "neocambrian" at bounding box center [441, 95] width 175 height 10
click at [176, 123] on input "checkbox" at bounding box center [176, 122] width 4 height 4
click at [187, 249] on button "Link 1 Task" at bounding box center [184, 250] width 28 height 10
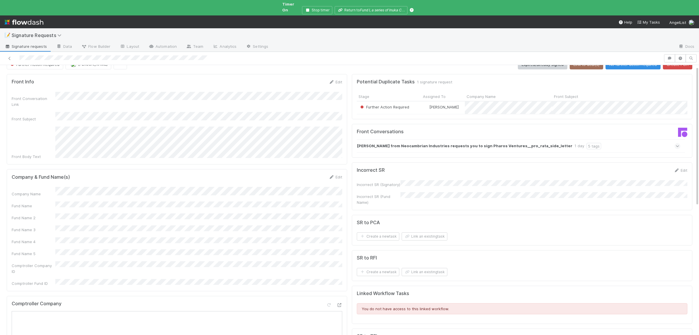
scroll to position [0, 0]
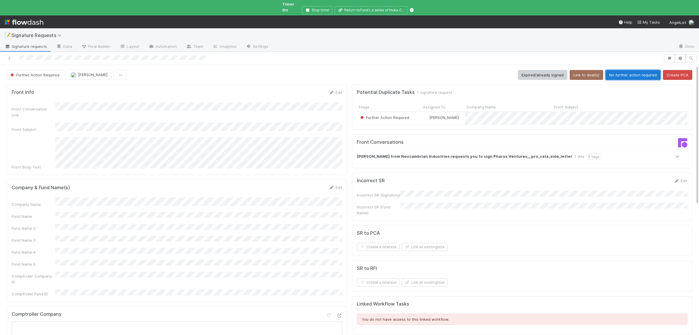
click at [631, 70] on button "No further action required" at bounding box center [632, 75] width 55 height 10
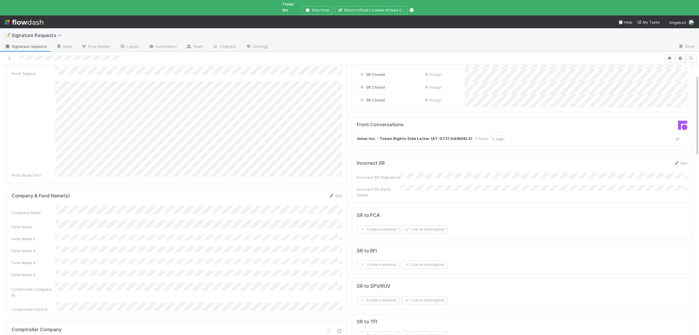
scroll to position [57, 0]
click at [431, 295] on button "Link an existing task" at bounding box center [425, 299] width 46 height 8
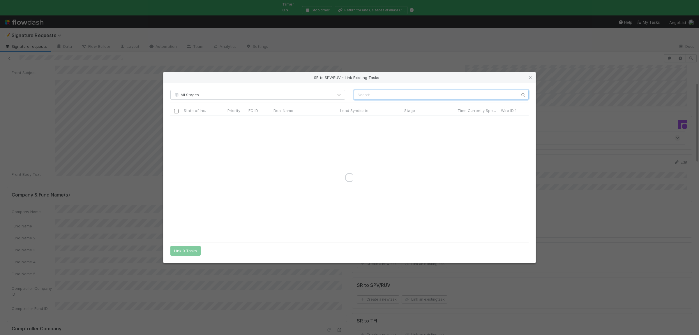
click at [414, 92] on input "text" at bounding box center [441, 95] width 175 height 10
paste input "MLXAR INC"
type input "MLXAR"
click at [178, 123] on div at bounding box center [176, 121] width 7 height 6
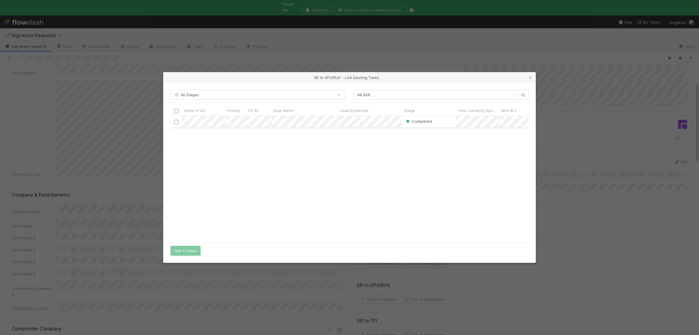
click at [176, 120] on input "checkbox" at bounding box center [176, 122] width 4 height 4
drag, startPoint x: 183, startPoint y: 251, endPoint x: 205, endPoint y: 254, distance: 22.6
click at [183, 251] on button "Link 1 Task" at bounding box center [184, 250] width 28 height 10
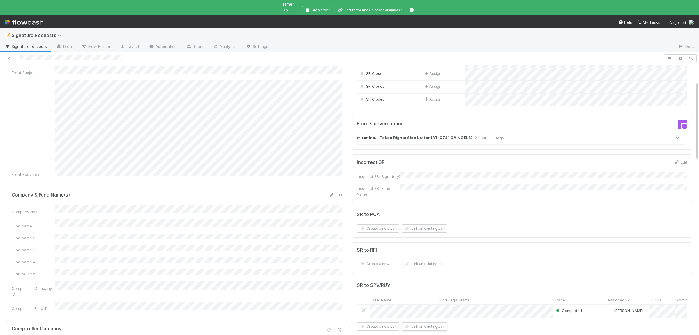
scroll to position [0, 0]
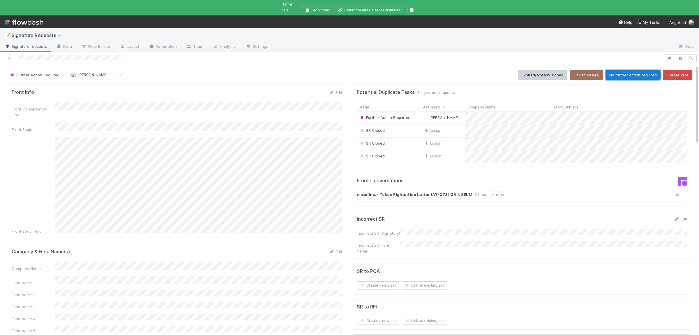
click at [622, 70] on button "No further action required" at bounding box center [632, 75] width 55 height 10
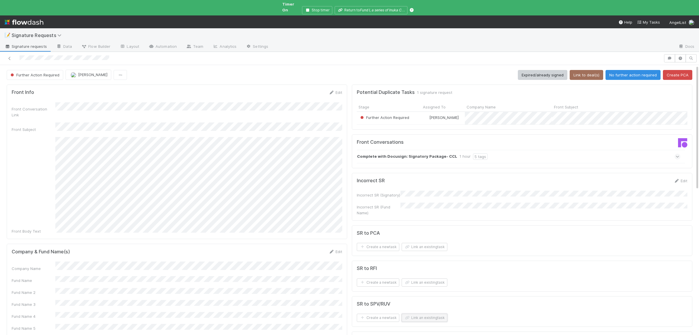
click at [422, 313] on button "Link an existing task" at bounding box center [425, 317] width 46 height 8
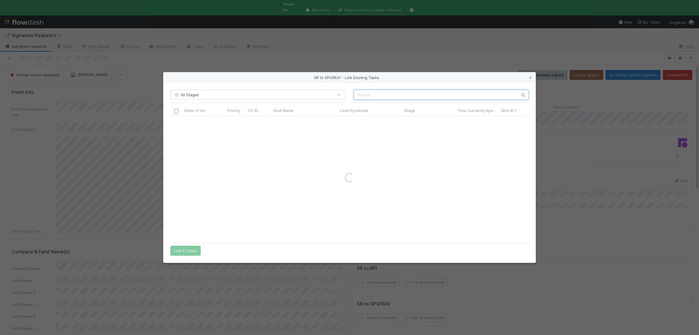
click at [428, 97] on input "text" at bounding box center [441, 95] width 175 height 10
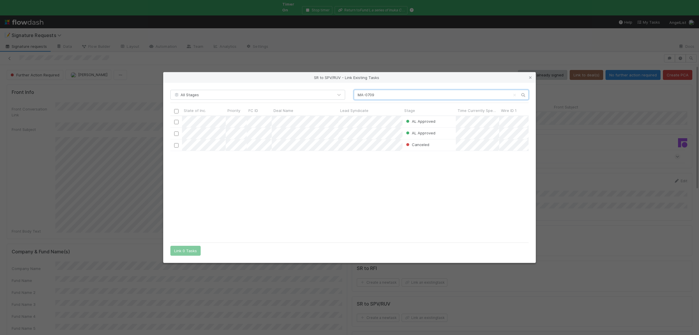
scroll to position [124, 358]
type input "MA-0709"
click at [176, 122] on input "checkbox" at bounding box center [176, 122] width 4 height 4
click at [187, 251] on button "Link 1 Task" at bounding box center [184, 250] width 28 height 10
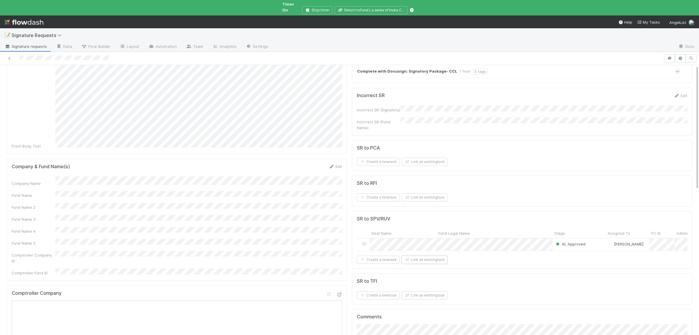
scroll to position [0, 0]
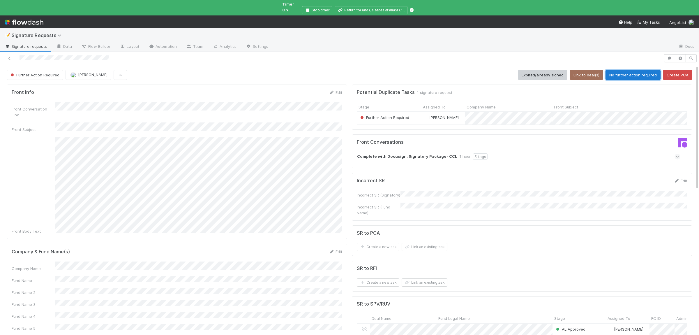
click at [623, 70] on button "No further action required" at bounding box center [632, 75] width 55 height 10
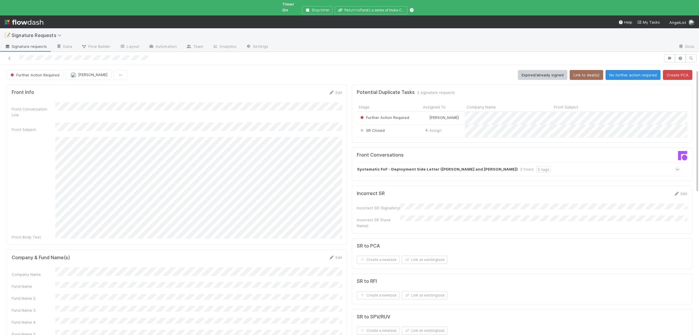
scroll to position [85, 0]
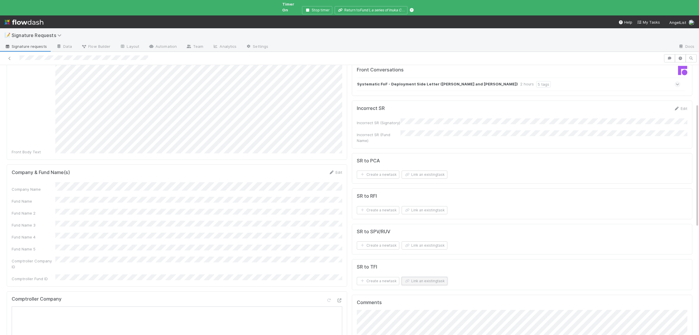
click at [429, 277] on button "Link an existing task" at bounding box center [425, 281] width 46 height 8
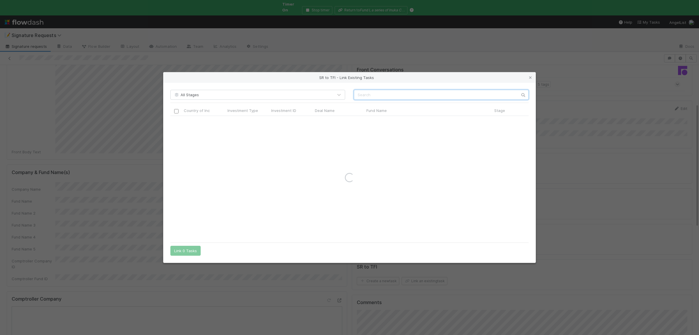
click at [461, 95] on input "text" at bounding box center [441, 95] width 175 height 10
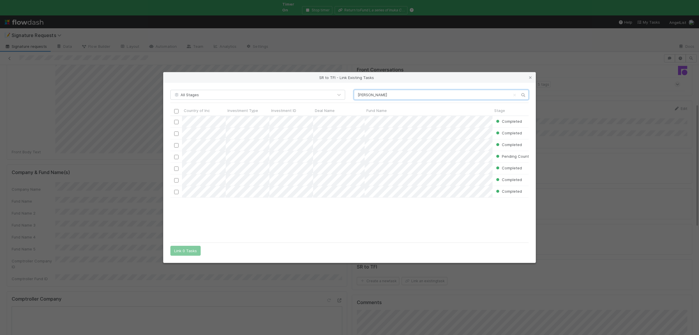
scroll to position [0, 0]
drag, startPoint x: 388, startPoint y: 93, endPoint x: 331, endPoint y: 96, distance: 57.4
click at [354, 96] on input "david hehman" at bounding box center [441, 95] width 175 height 10
type input "systematic fof"
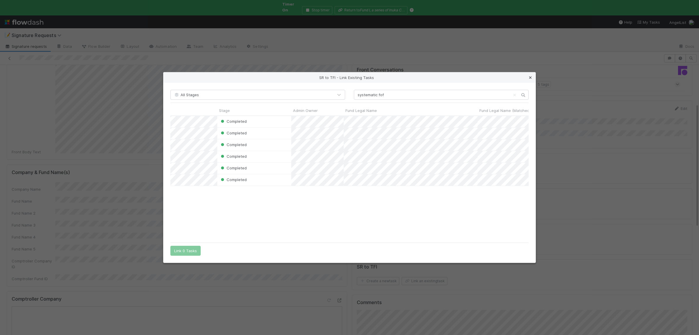
click at [531, 80] on link at bounding box center [530, 78] width 6 height 6
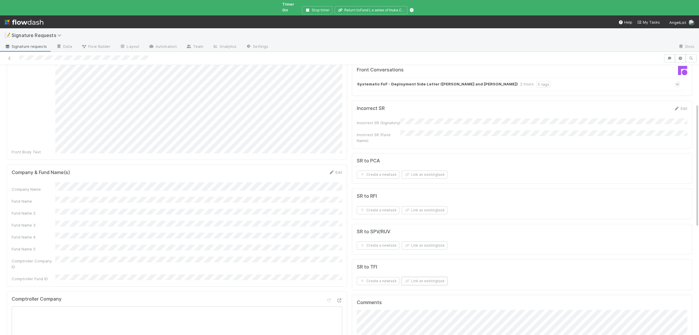
scroll to position [0, 0]
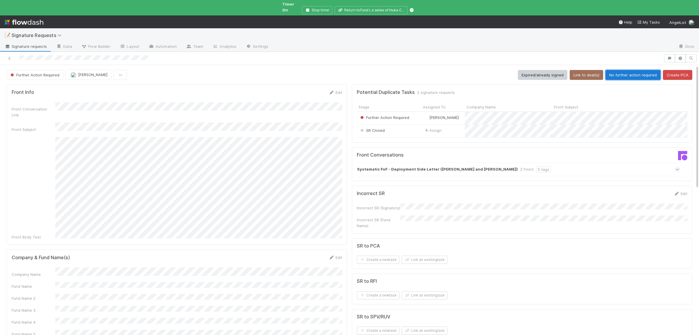
click at [625, 70] on button "No further action required" at bounding box center [632, 75] width 55 height 10
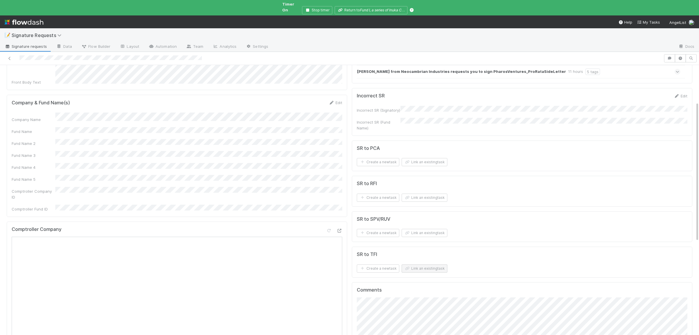
scroll to position [85, 0]
click at [437, 264] on button "Link an existing task" at bounding box center [425, 268] width 46 height 8
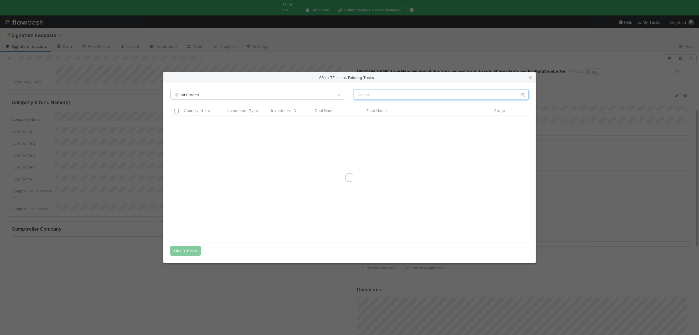
click at [441, 94] on input "text" at bounding box center [441, 95] width 175 height 10
paste input "neocambrian"
type input "neocambrian"
click at [176, 123] on input "checkbox" at bounding box center [176, 122] width 4 height 4
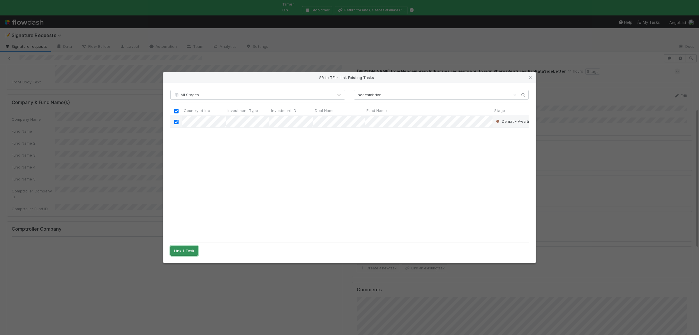
click at [178, 248] on button "Link 1 Task" at bounding box center [184, 250] width 28 height 10
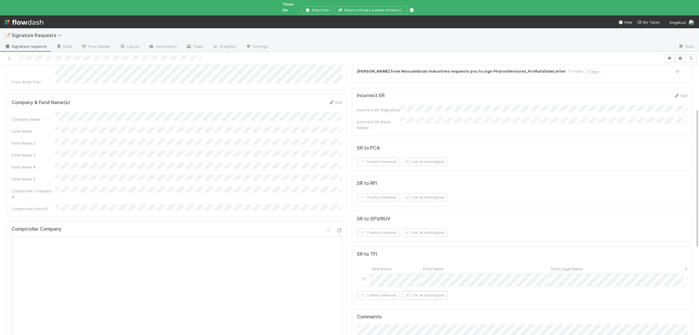
scroll to position [0, 0]
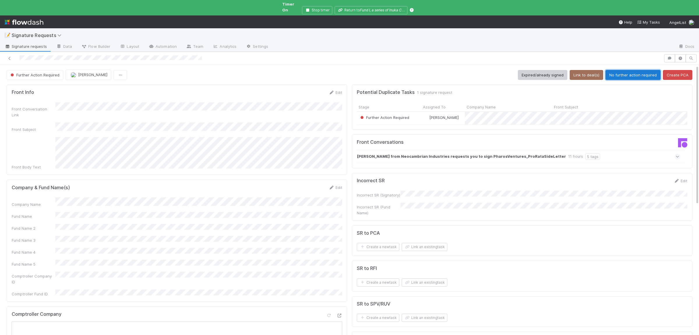
click at [639, 70] on button "No further action required" at bounding box center [632, 75] width 55 height 10
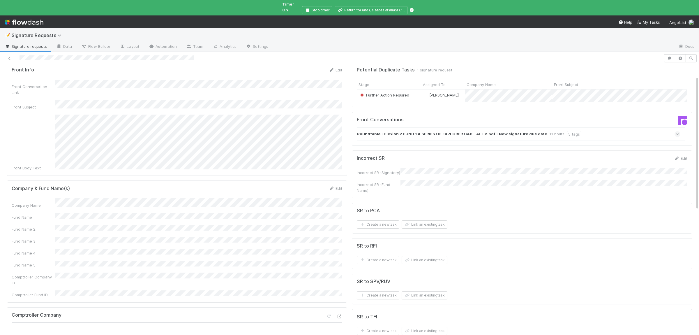
scroll to position [85, 0]
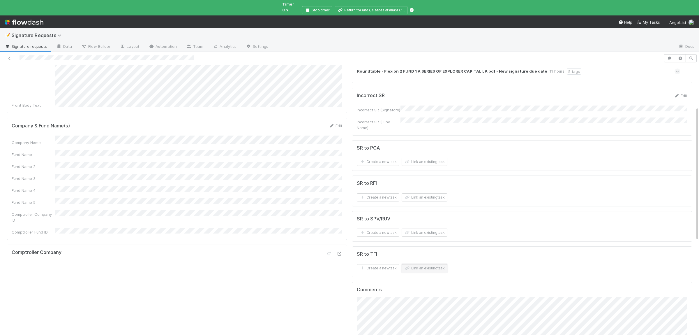
click at [425, 264] on button "Link an existing task" at bounding box center [425, 268] width 46 height 8
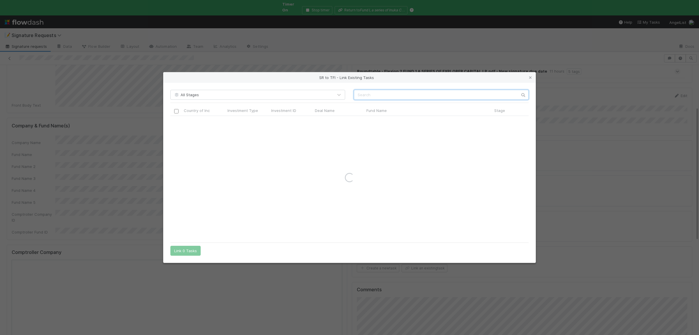
click at [382, 95] on input "text" at bounding box center [441, 95] width 175 height 10
type input "flexion"
click at [175, 123] on input "checkbox" at bounding box center [176, 122] width 4 height 4
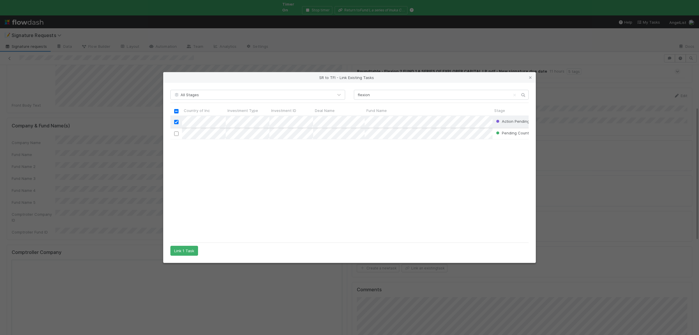
click at [177, 121] on input "checkbox" at bounding box center [176, 122] width 4 height 4
drag, startPoint x: 195, startPoint y: 254, endPoint x: 267, endPoint y: 251, distance: 72.3
click at [195, 253] on button "Link 1 Task" at bounding box center [184, 250] width 28 height 10
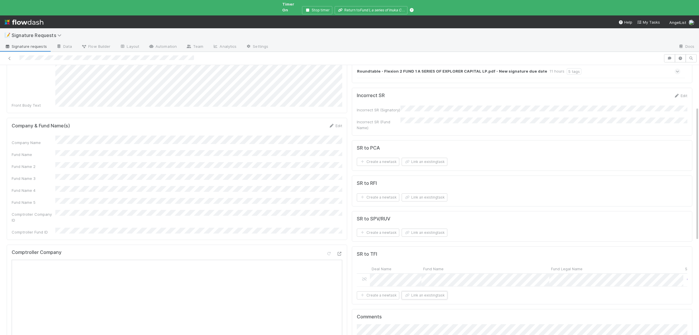
scroll to position [0, 0]
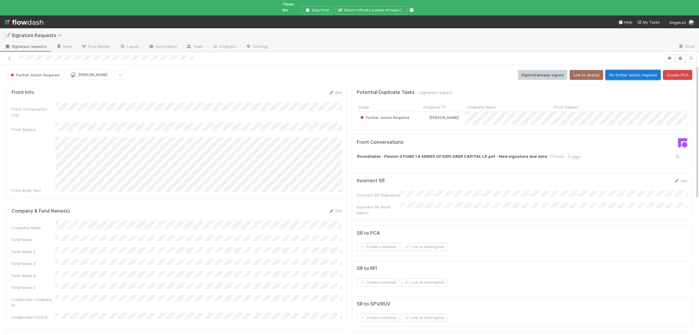
click at [627, 74] on button "No further action required" at bounding box center [632, 75] width 55 height 10
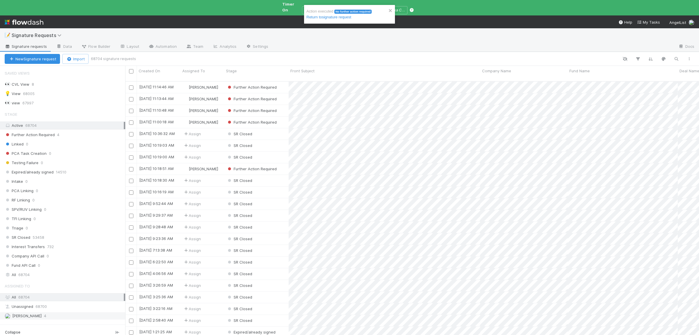
scroll to position [0, 0]
click at [57, 312] on div "Chloe Hammett 4" at bounding box center [64, 315] width 119 height 7
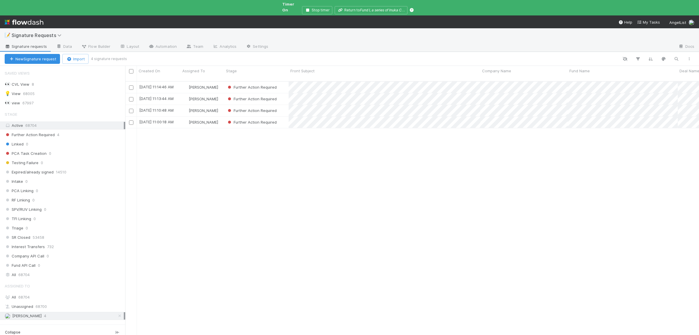
scroll to position [263, 574]
click at [130, 69] on input "checkbox" at bounding box center [131, 71] width 4 height 4
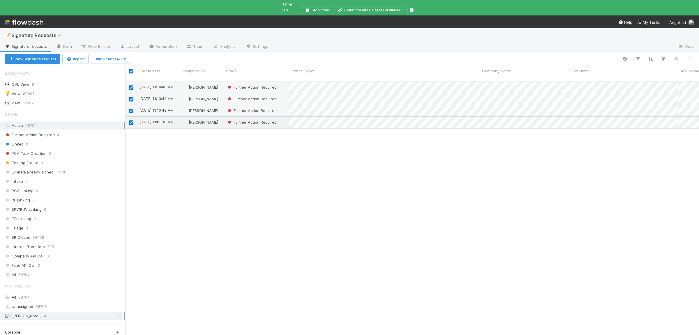
click at [130, 120] on input "checkbox" at bounding box center [131, 122] width 4 height 4
checkbox input "false"
click at [120, 56] on span "Bulk Actions (3)" at bounding box center [111, 58] width 32 height 5
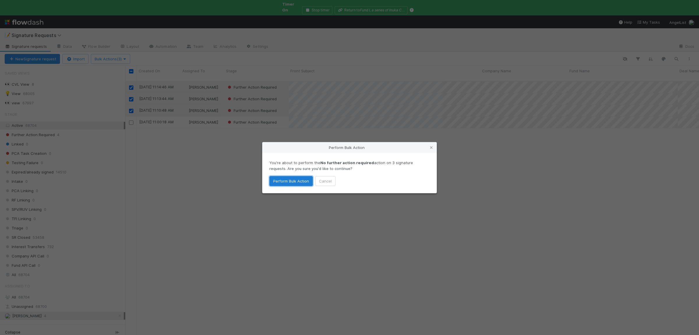
click at [300, 179] on button "Perform Bulk Action" at bounding box center [290, 181] width 43 height 10
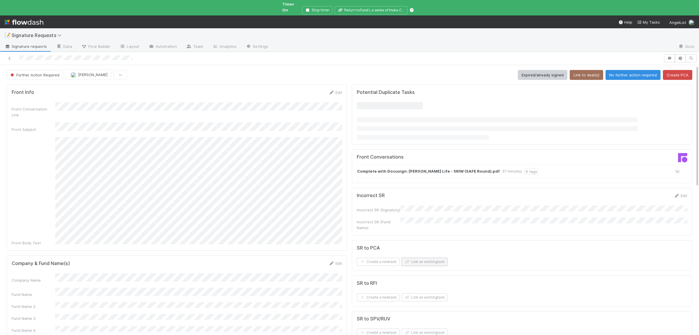
click at [431, 257] on button "Link an existing task" at bounding box center [425, 261] width 46 height 8
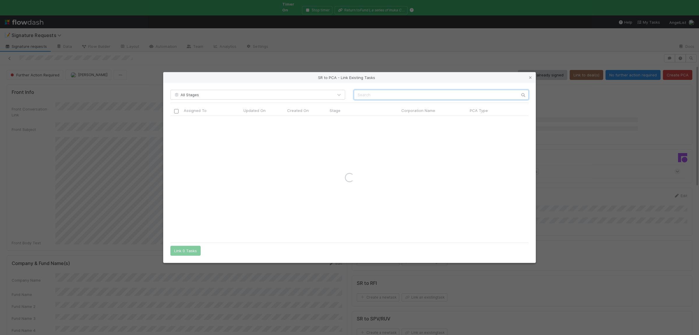
click at [434, 94] on input "text" at bounding box center [441, 95] width 175 height 10
paste input "HANNAH LIFE TECHNOLOGIES PTE. LTD. (Hannah Life Technologies, twoplus)"
drag, startPoint x: 415, startPoint y: 94, endPoint x: 503, endPoint y: 91, distance: 88.0
click at [503, 91] on input "HANNAH LIFE TECHNOLOGIES PTE. LTD. (Hannah Life Technologies, twoplus)" at bounding box center [441, 95] width 175 height 10
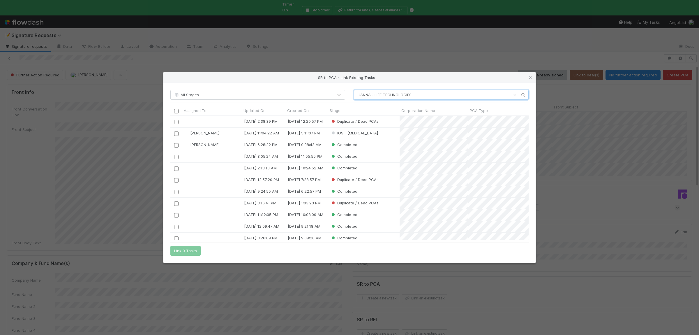
scroll to position [124, 358]
type input "HANNAH LIFE TECHNOLOGIES"
click at [177, 135] on input "checkbox" at bounding box center [176, 133] width 4 height 4
drag, startPoint x: 188, startPoint y: 249, endPoint x: 342, endPoint y: 276, distance: 156.4
click at [188, 249] on button "Link 1 Task" at bounding box center [184, 250] width 28 height 10
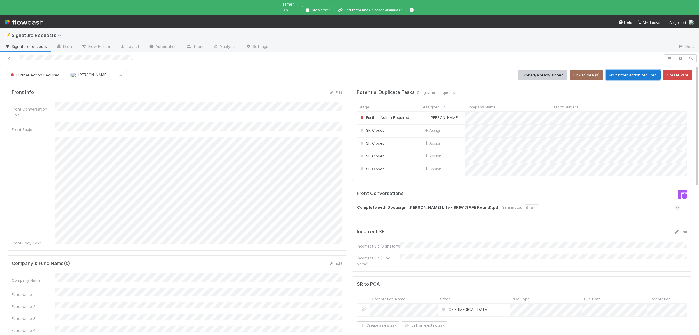
click at [633, 71] on button "No further action required" at bounding box center [632, 75] width 55 height 10
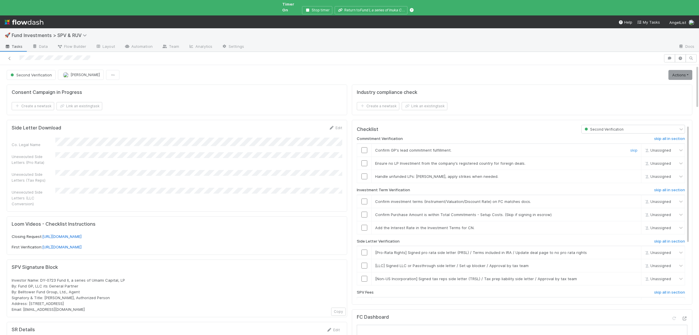
click at [364, 147] on input "checkbox" at bounding box center [364, 150] width 6 height 6
click at [363, 160] on input "checkbox" at bounding box center [364, 163] width 6 height 6
click at [366, 199] on input "checkbox" at bounding box center [364, 201] width 6 height 6
click at [366, 211] on input "checkbox" at bounding box center [364, 214] width 6 height 6
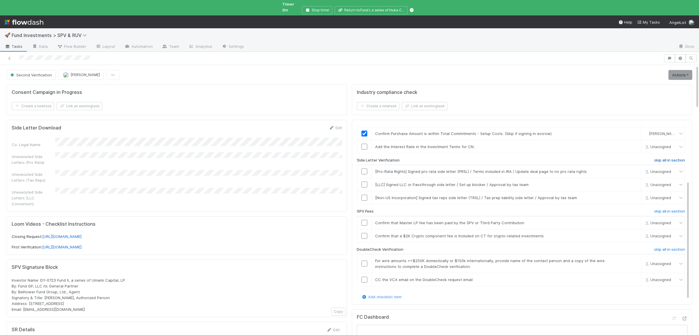
click at [674, 158] on h6 "skip all in section" at bounding box center [669, 160] width 31 height 5
click at [664, 209] on h6 "skip all in section" at bounding box center [669, 211] width 31 height 5
click at [674, 247] on h6 "skip all in section" at bounding box center [669, 249] width 31 height 5
click at [675, 158] on h6 "skip all in section" at bounding box center [669, 160] width 31 height 5
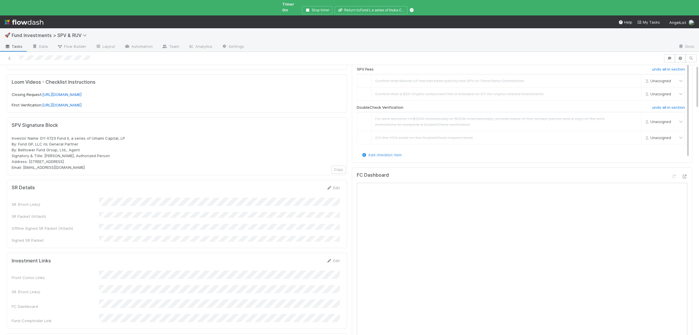
scroll to position [0, 0]
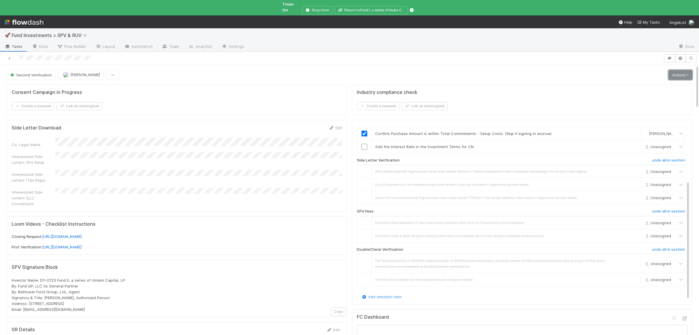
drag, startPoint x: 691, startPoint y: 70, endPoint x: 661, endPoint y: 74, distance: 30.2
click at [690, 70] on link "Actions" at bounding box center [680, 75] width 24 height 10
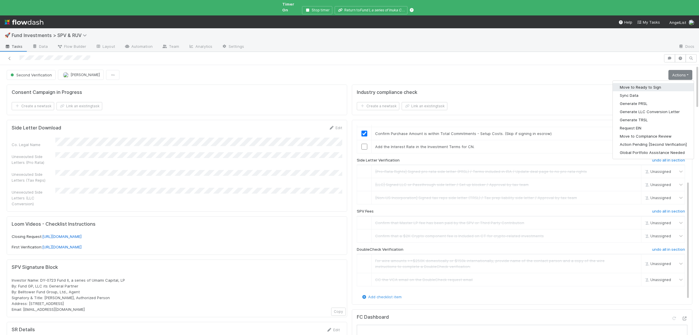
click at [653, 83] on button "Move to Ready to Sign" at bounding box center [653, 87] width 81 height 8
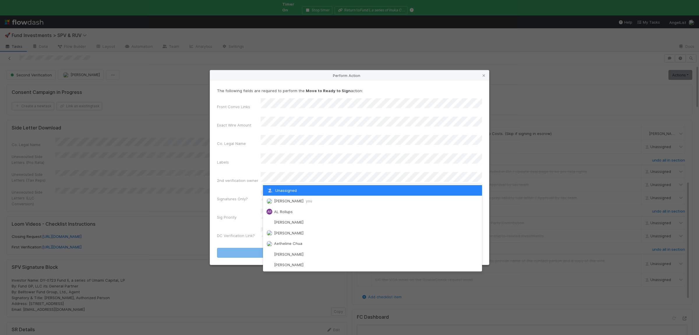
click at [291, 199] on span "Susan Tang you" at bounding box center [293, 200] width 38 height 5
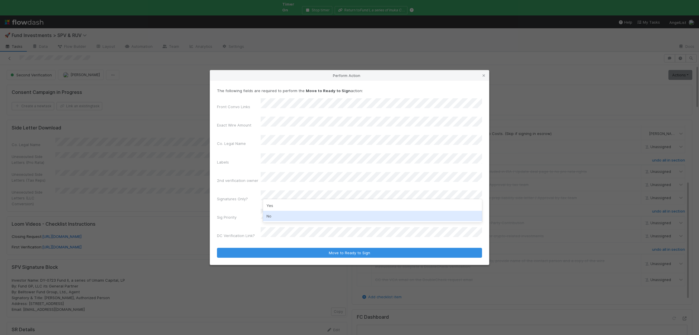
click at [278, 216] on div "No" at bounding box center [372, 216] width 219 height 10
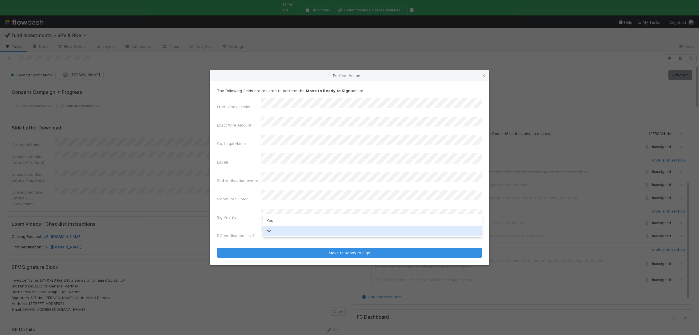
click at [274, 231] on div "No" at bounding box center [372, 230] width 219 height 10
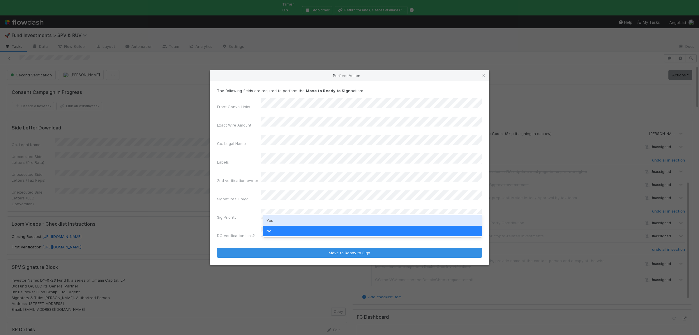
click at [243, 214] on div "Sig Priority" at bounding box center [239, 218] width 44 height 8
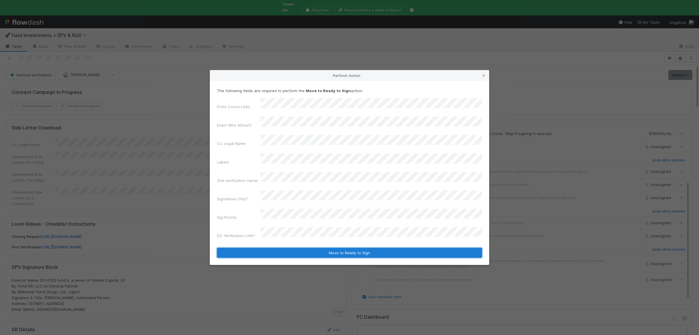
click at [304, 247] on button "Move to Ready to Sign" at bounding box center [349, 252] width 265 height 10
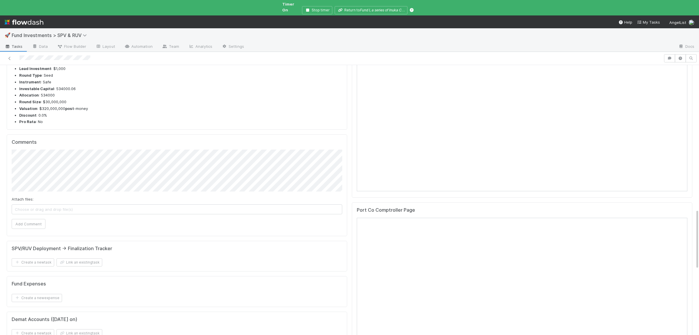
scroll to position [654, 0]
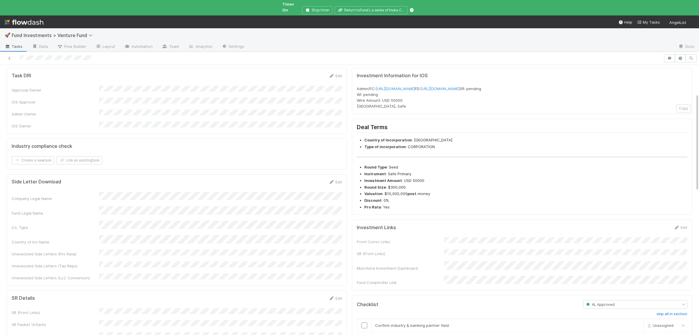
scroll to position [114, 0]
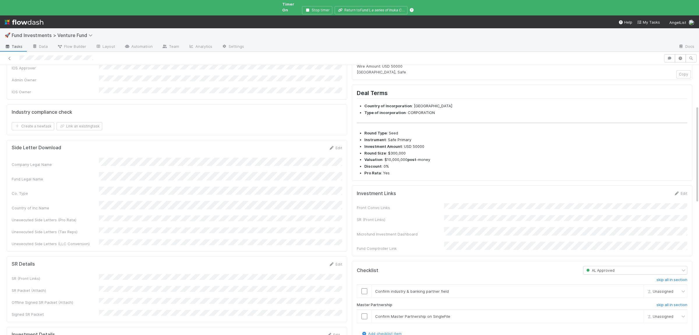
click at [469, 219] on div "Front Convo Links SR (Front Links) Microfund Investment Dashboard Fund Comptrol…" at bounding box center [522, 227] width 330 height 48
click at [500, 209] on form "Investment Links Edit Front Convo Links SR (Front Links) Microfund Investment D…" at bounding box center [522, 221] width 330 height 63
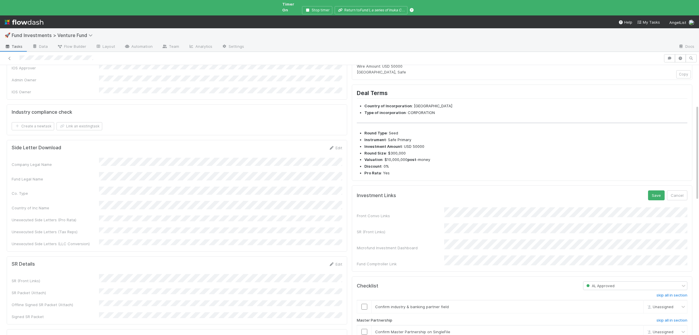
click at [489, 214] on form "Investment Links Save Cancel Front Convo Links SR (Front Links) Microfund Inves…" at bounding box center [522, 228] width 330 height 76
click at [657, 200] on button "Save" at bounding box center [656, 195] width 17 height 10
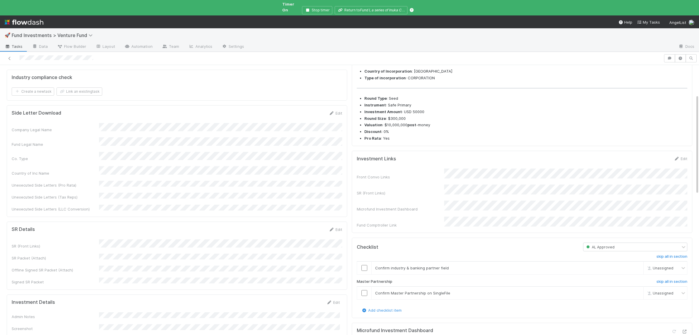
scroll to position [80, 0]
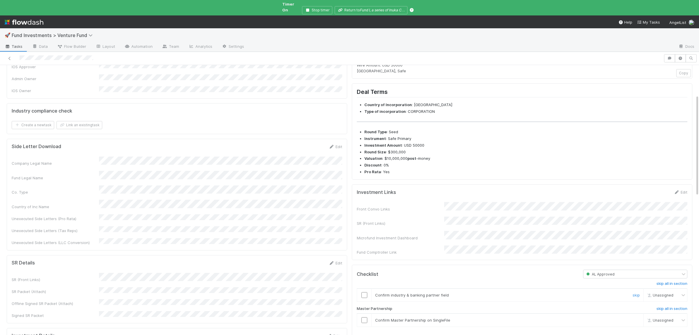
click at [365, 298] on input "checkbox" at bounding box center [364, 295] width 6 height 6
click at [364, 323] on input "checkbox" at bounding box center [364, 320] width 6 height 6
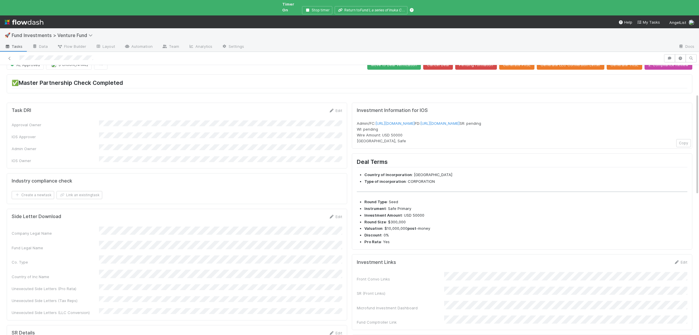
scroll to position [0, 0]
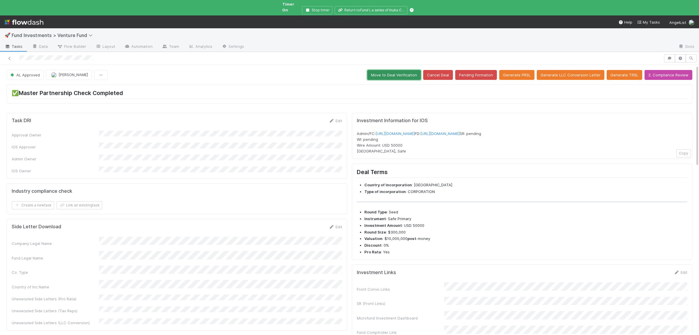
click at [400, 71] on button "Move to Deal Verification" at bounding box center [394, 75] width 54 height 10
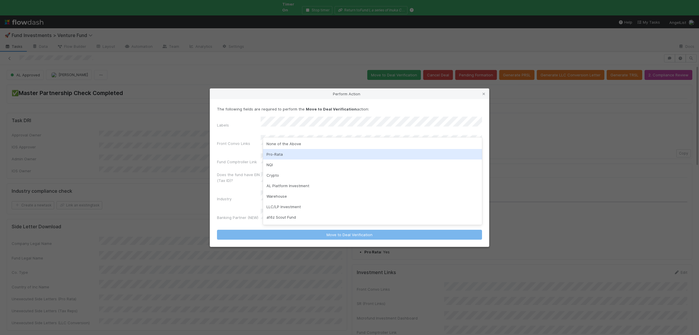
click at [291, 154] on div "Pro-Rata" at bounding box center [372, 154] width 219 height 10
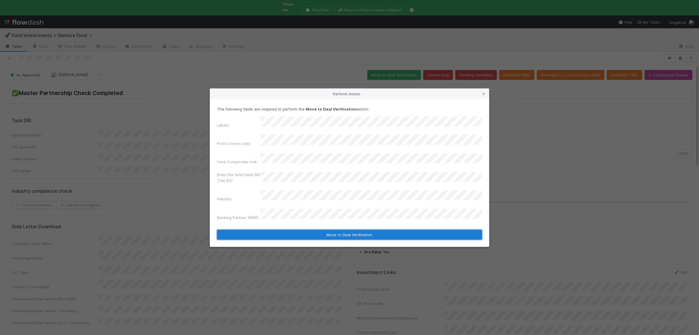
click at [316, 229] on button "Move to Deal Verification" at bounding box center [349, 234] width 265 height 10
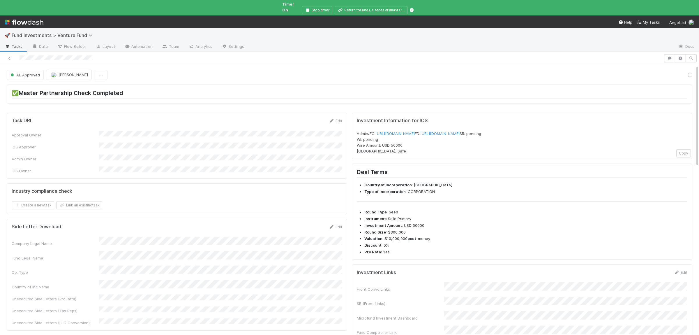
click at [167, 249] on div "Company Legal Name Fund Legal Name Co. Type Country of Inc Name Unexecuted Side…" at bounding box center [177, 280] width 330 height 89
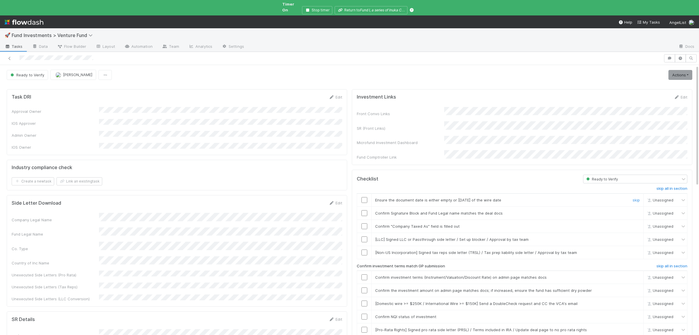
click at [364, 197] on input "checkbox" at bounding box center [364, 200] width 6 height 6
click at [364, 210] on input "checkbox" at bounding box center [364, 213] width 6 height 6
click at [365, 223] on input "checkbox" at bounding box center [364, 226] width 6 height 6
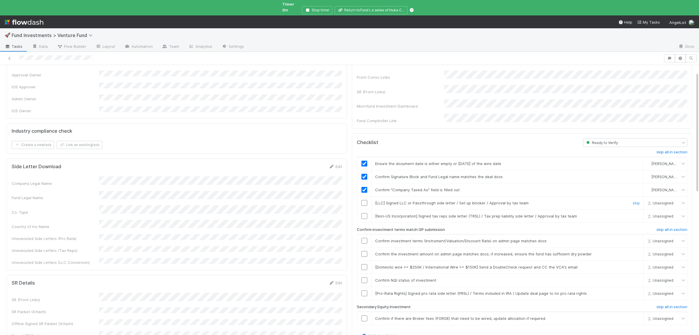
scroll to position [57, 0]
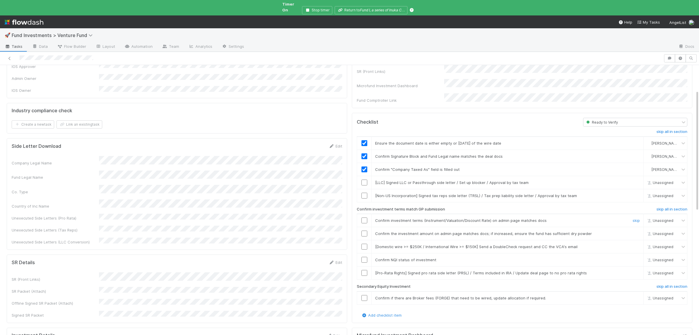
click at [366, 217] on input "checkbox" at bounding box center [364, 220] width 6 height 6
click at [365, 230] on input "checkbox" at bounding box center [364, 233] width 6 height 6
click at [365, 257] on input "checkbox" at bounding box center [364, 260] width 6 height 6
click at [363, 270] on input "checkbox" at bounding box center [364, 273] width 6 height 6
checkbox input "true"
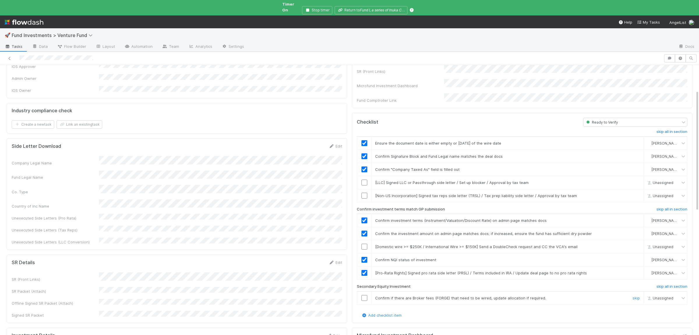
click at [639, 291] on td "Confirm if there are Broker fees (FORGE) that need to be wired, update allocati…" at bounding box center [508, 297] width 272 height 13
click at [634, 295] on link "skip" at bounding box center [635, 297] width 7 height 5
click at [635, 243] on div "skip" at bounding box center [635, 246] width 17 height 6
click at [637, 180] on link "skip" at bounding box center [635, 182] width 7 height 5
click at [636, 193] on link "skip" at bounding box center [635, 195] width 7 height 5
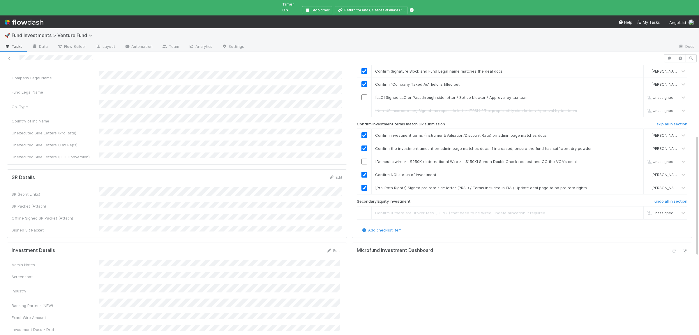
scroll to position [227, 0]
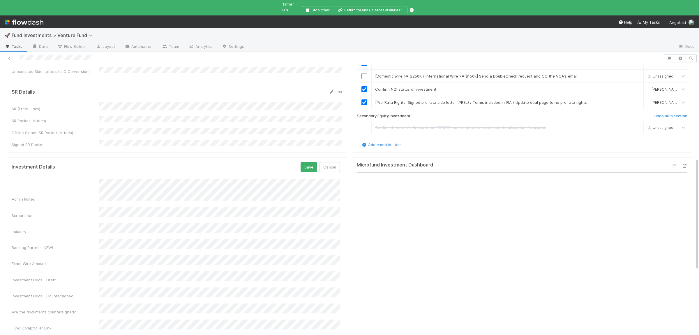
click at [300, 162] on button "Save" at bounding box center [308, 167] width 17 height 10
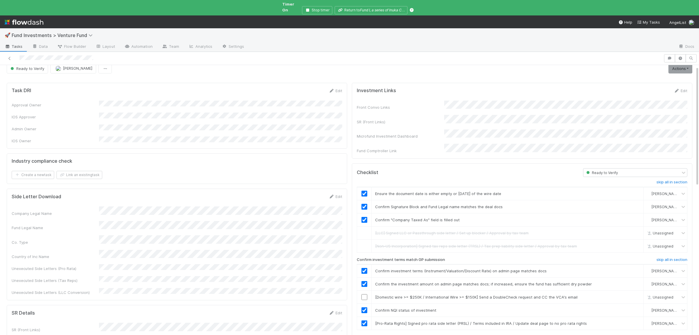
scroll to position [0, 0]
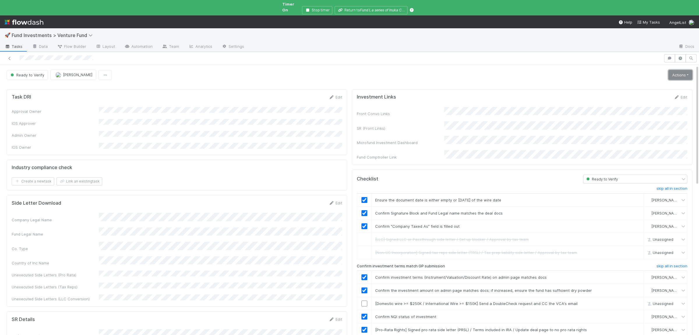
click at [681, 72] on link "Actions" at bounding box center [680, 75] width 24 height 10
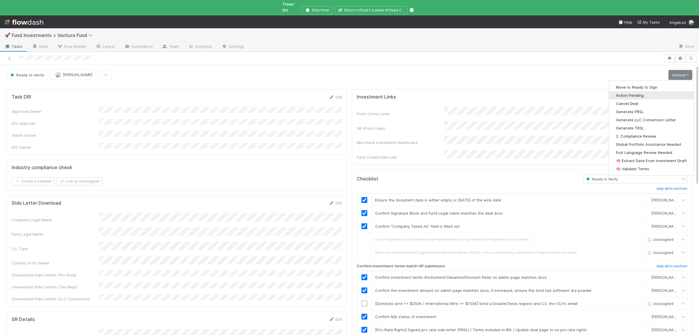
click at [651, 91] on button "Action Pending" at bounding box center [651, 95] width 85 height 8
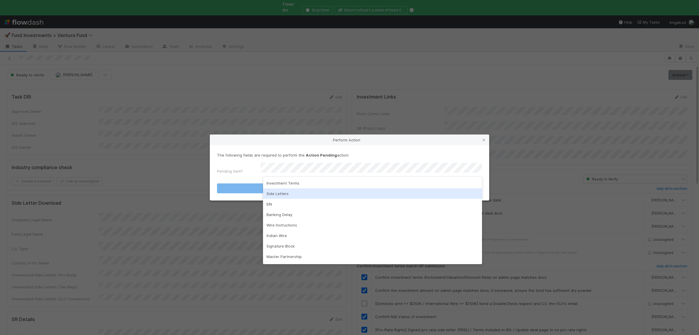
click at [281, 192] on div "Side Letters" at bounding box center [372, 193] width 219 height 10
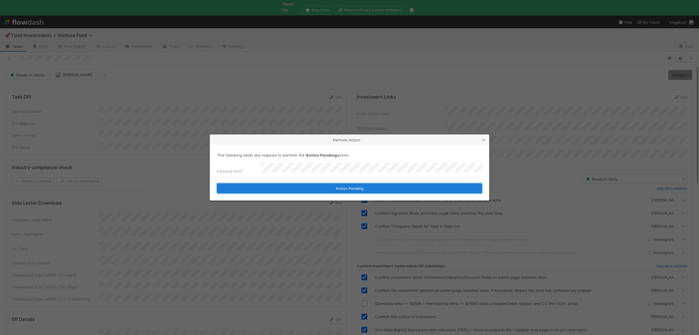
click at [281, 189] on button "Action Pending" at bounding box center [349, 188] width 265 height 10
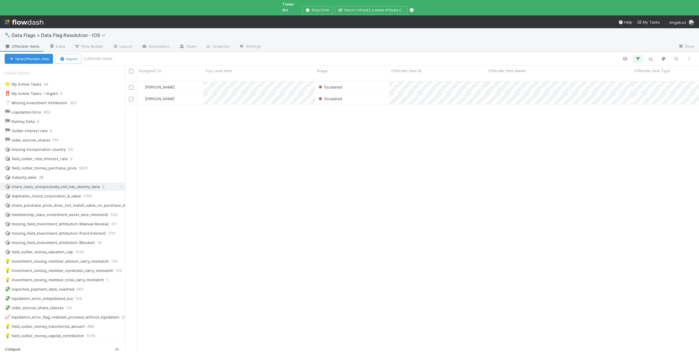
scroll to position [281, 574]
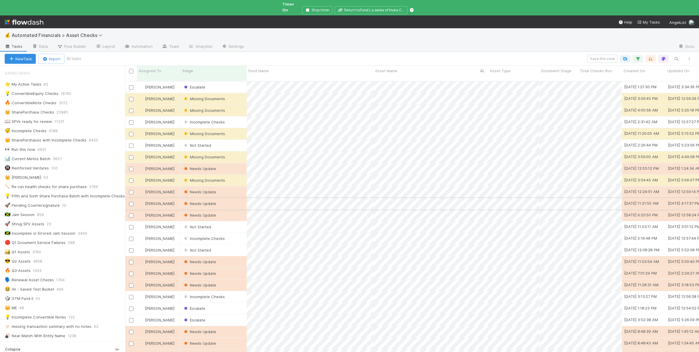
scroll to position [281, 574]
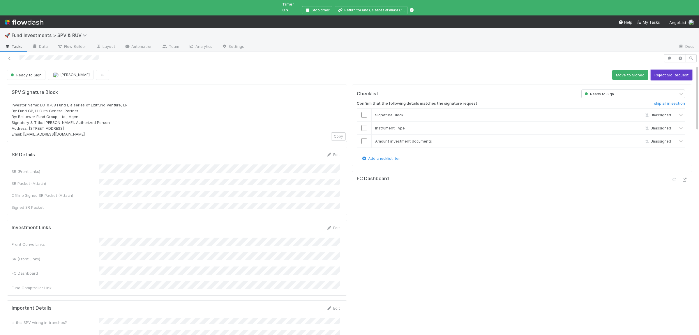
click at [678, 70] on button "Reject Sig Request" at bounding box center [671, 75] width 42 height 10
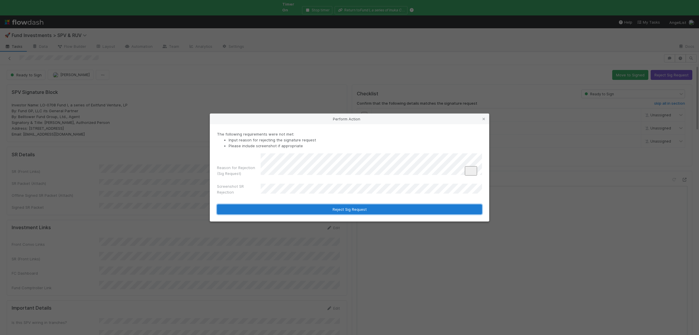
click at [390, 211] on button "Reject Sig Request" at bounding box center [349, 209] width 265 height 10
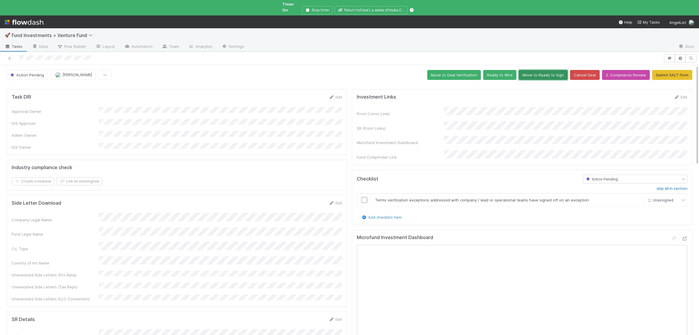
click at [528, 70] on button "Move to Ready to Sign" at bounding box center [543, 75] width 49 height 10
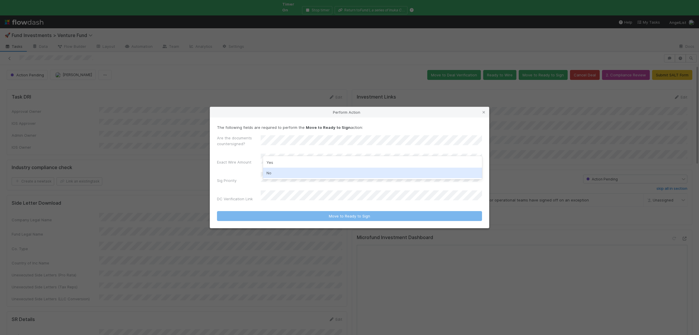
click at [298, 170] on div "No" at bounding box center [372, 172] width 219 height 10
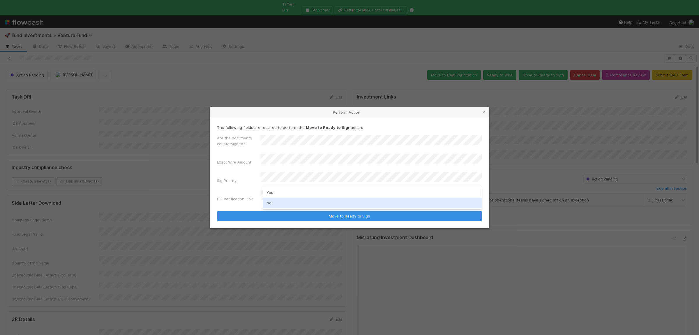
click at [289, 203] on div "No" at bounding box center [372, 202] width 219 height 10
click at [217, 211] on button "Move to Ready to Sign" at bounding box center [349, 216] width 265 height 10
